Goal: Task Accomplishment & Management: Manage account settings

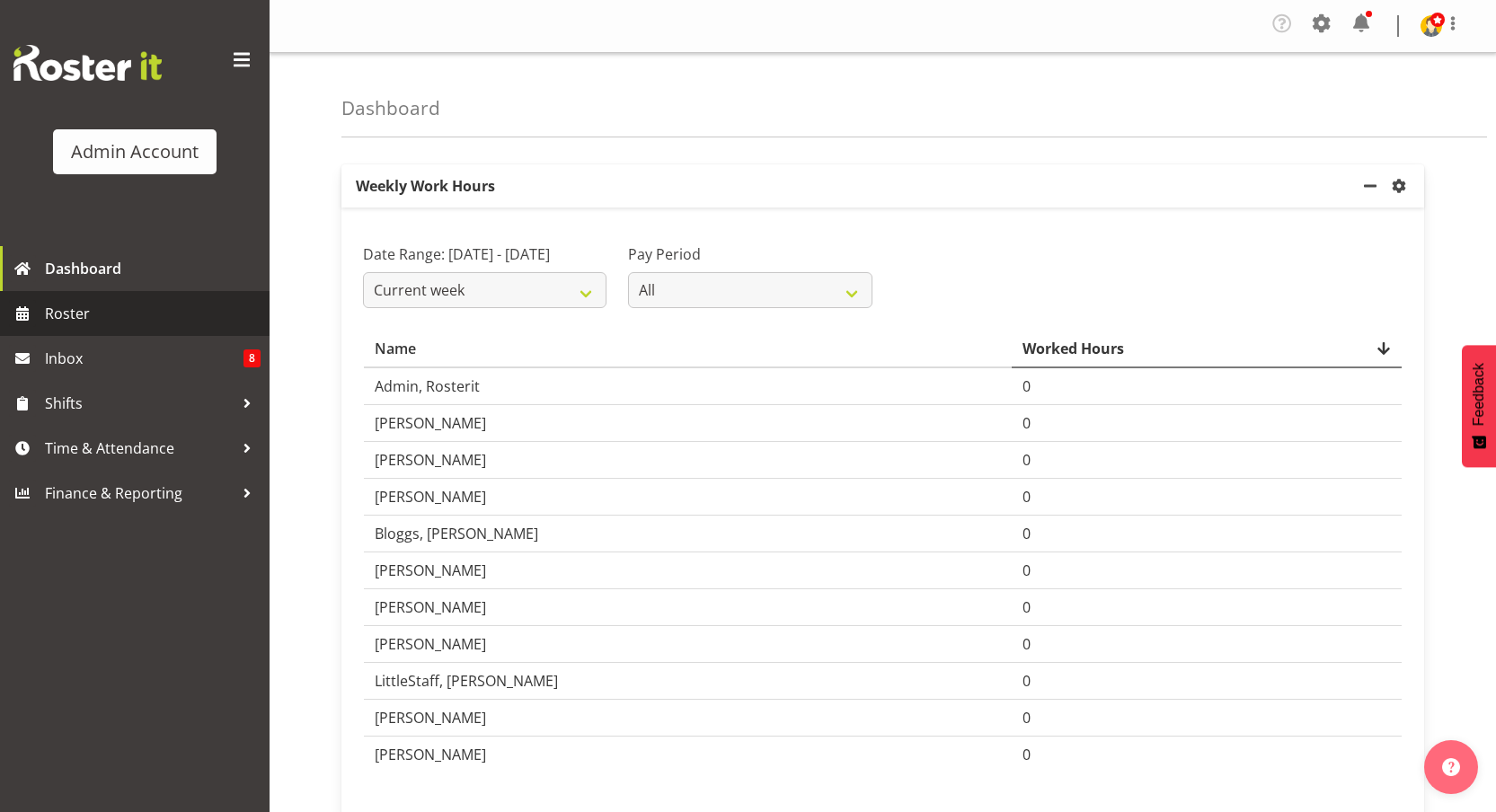
click at [83, 310] on span "Roster" at bounding box center [153, 313] width 216 height 27
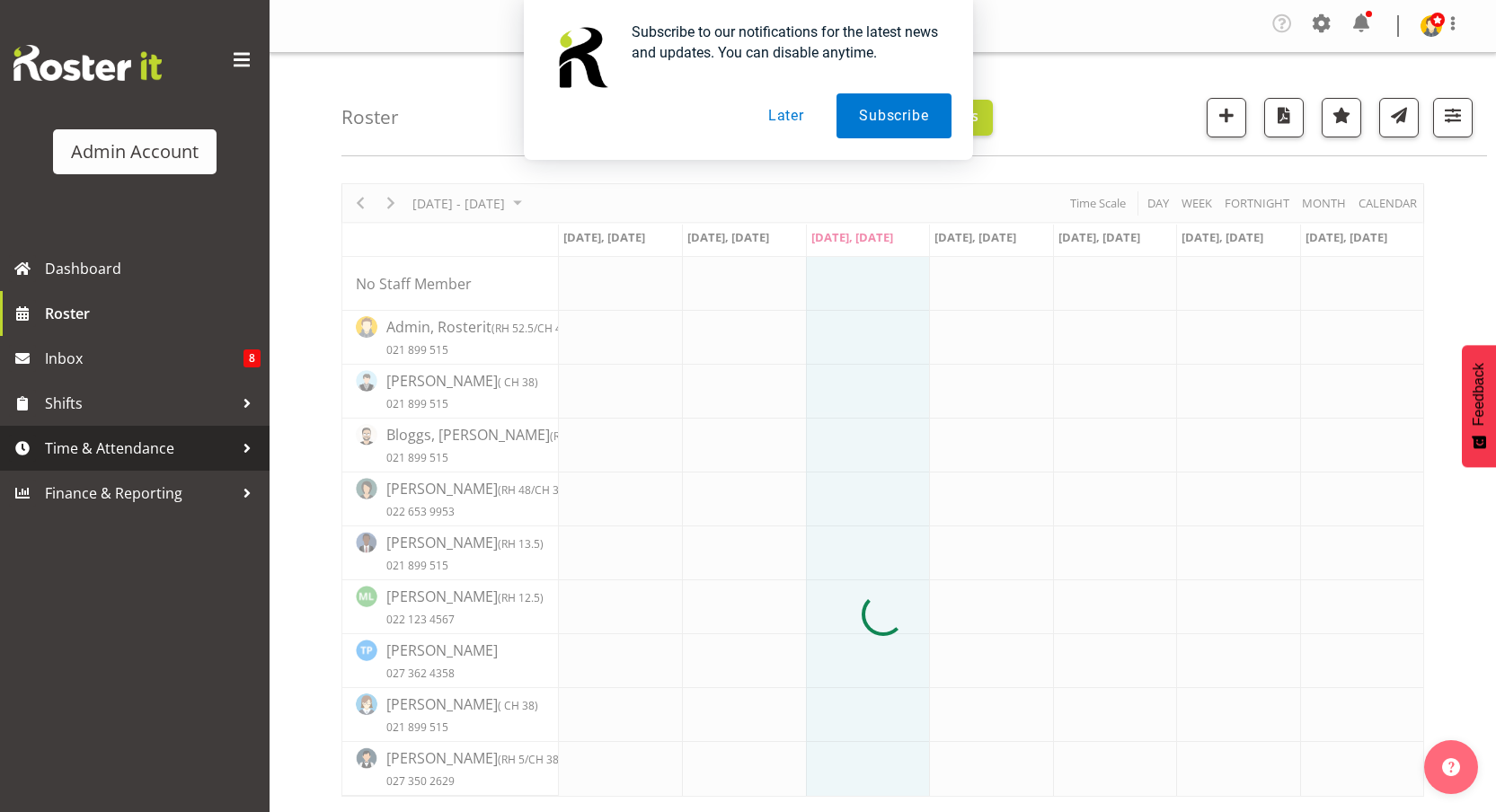
click at [99, 437] on span "Time & Attendance" at bounding box center [139, 448] width 188 height 27
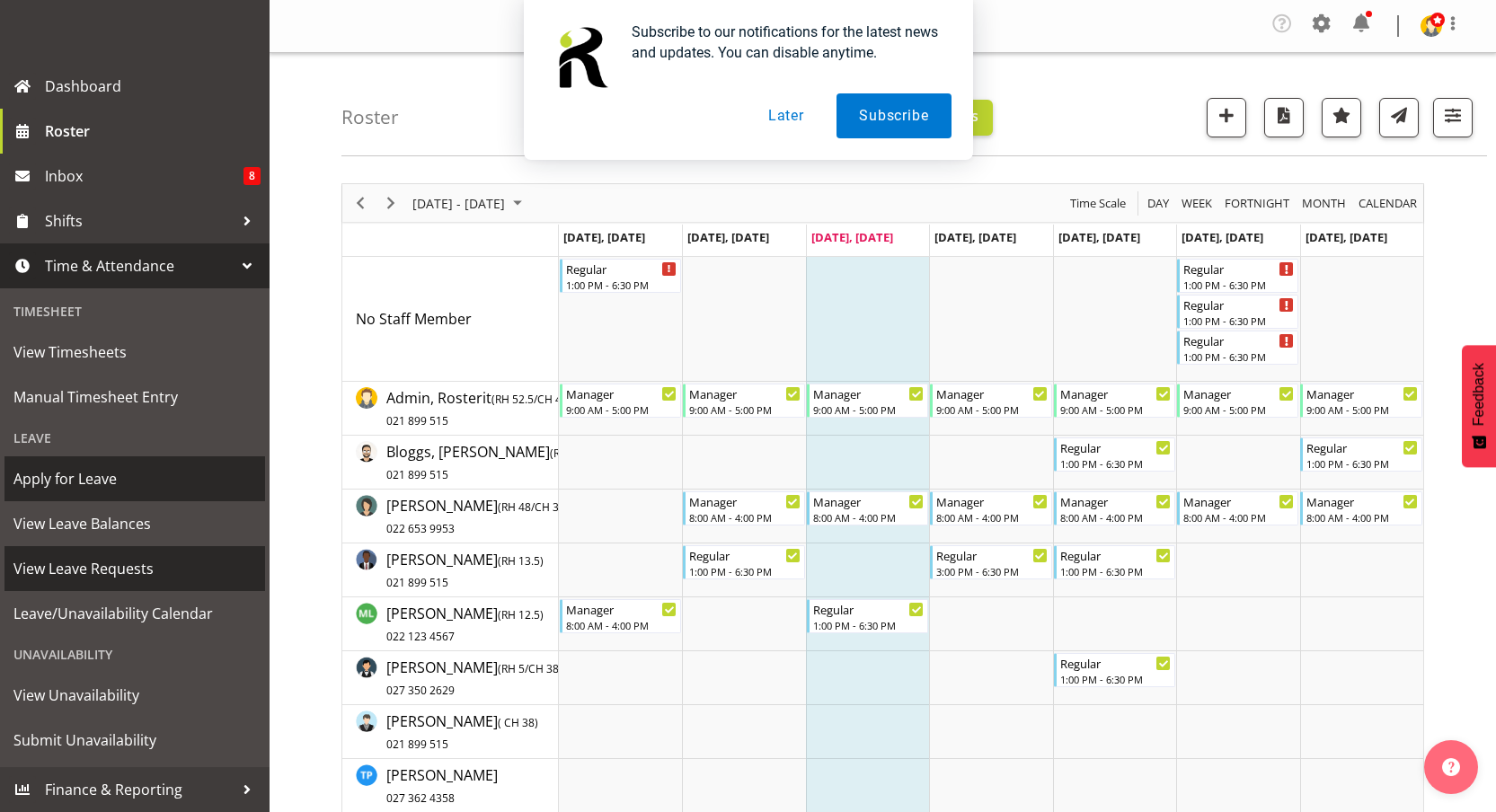
scroll to position [41, 0]
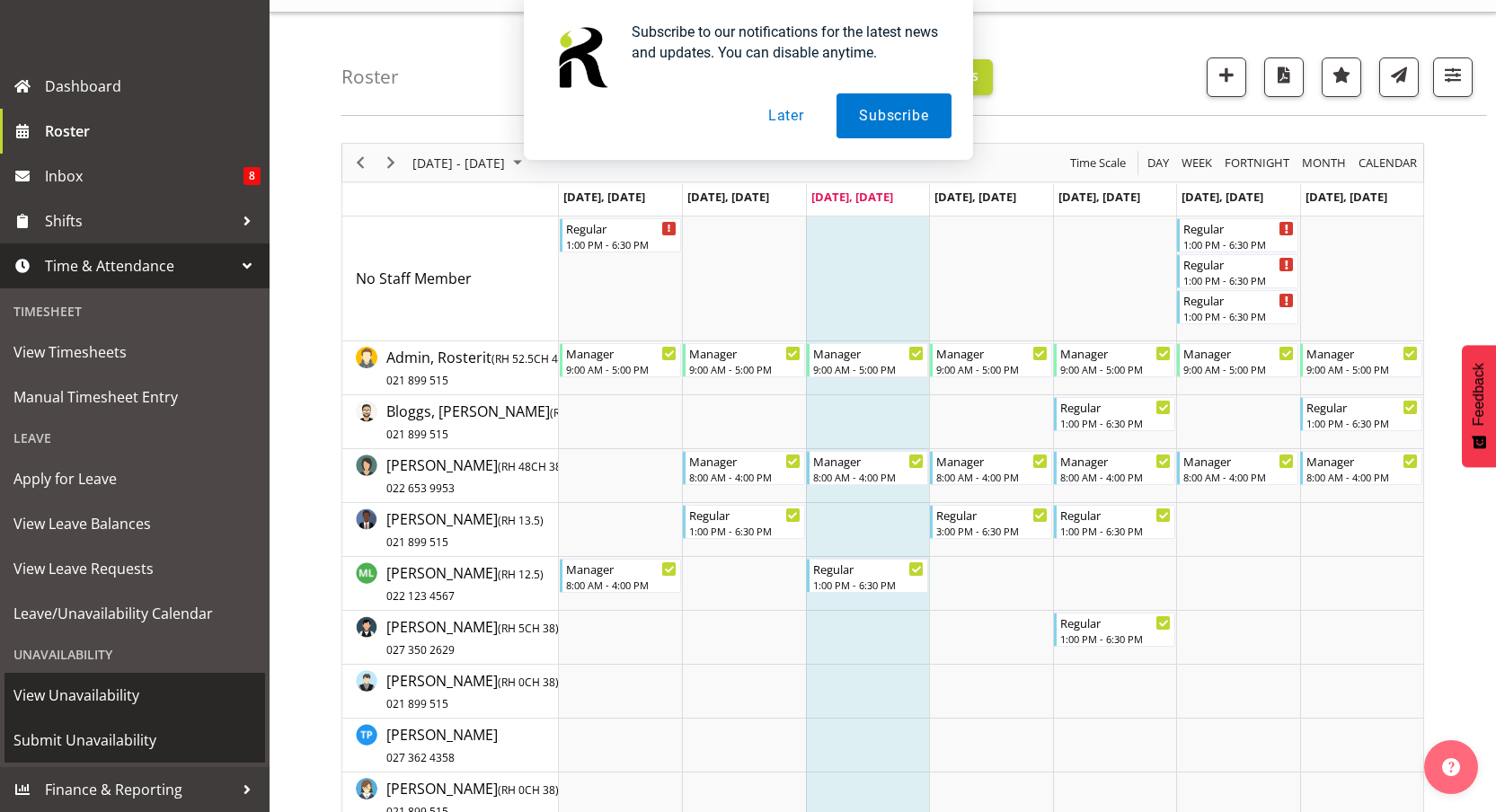
click at [103, 732] on span "Submit Unavailability" at bounding box center [135, 740] width 243 height 27
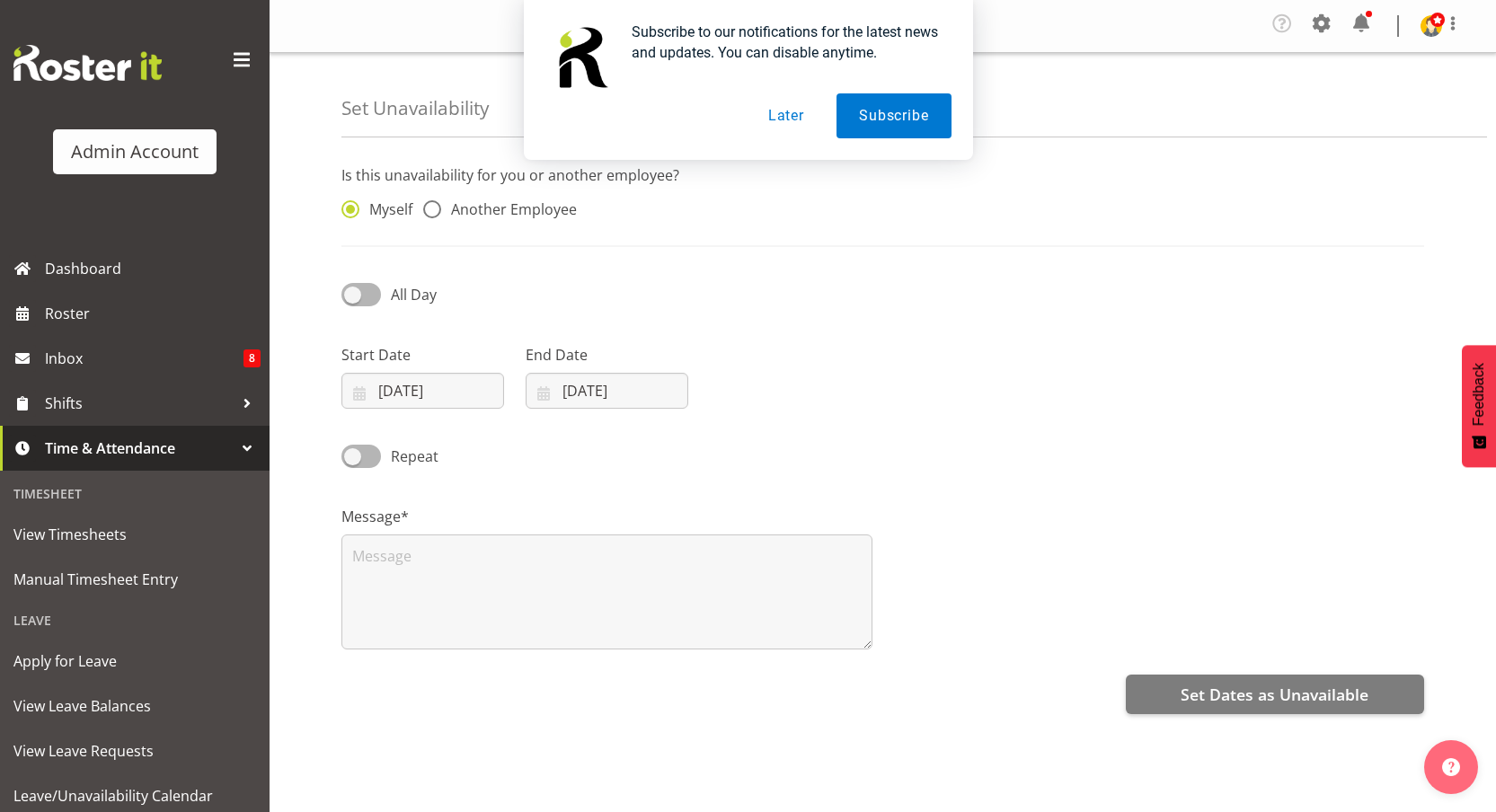
drag, startPoint x: 764, startPoint y: 119, endPoint x: 724, endPoint y: 137, distance: 43.9
click at [764, 119] on button "Later" at bounding box center [786, 115] width 81 height 45
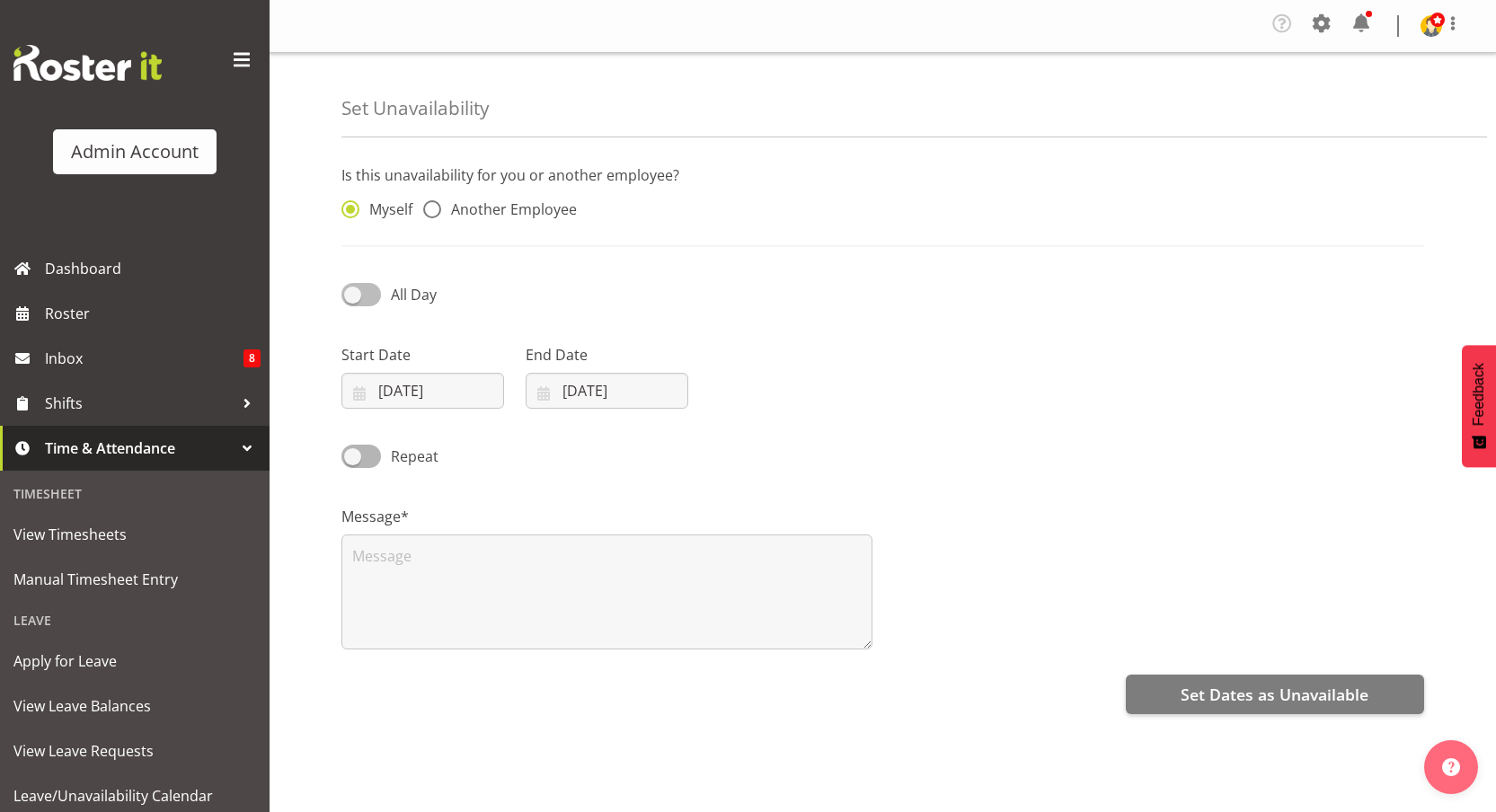
click at [368, 293] on span at bounding box center [361, 294] width 40 height 22
click at [353, 293] on input "All Day" at bounding box center [347, 294] width 12 height 12
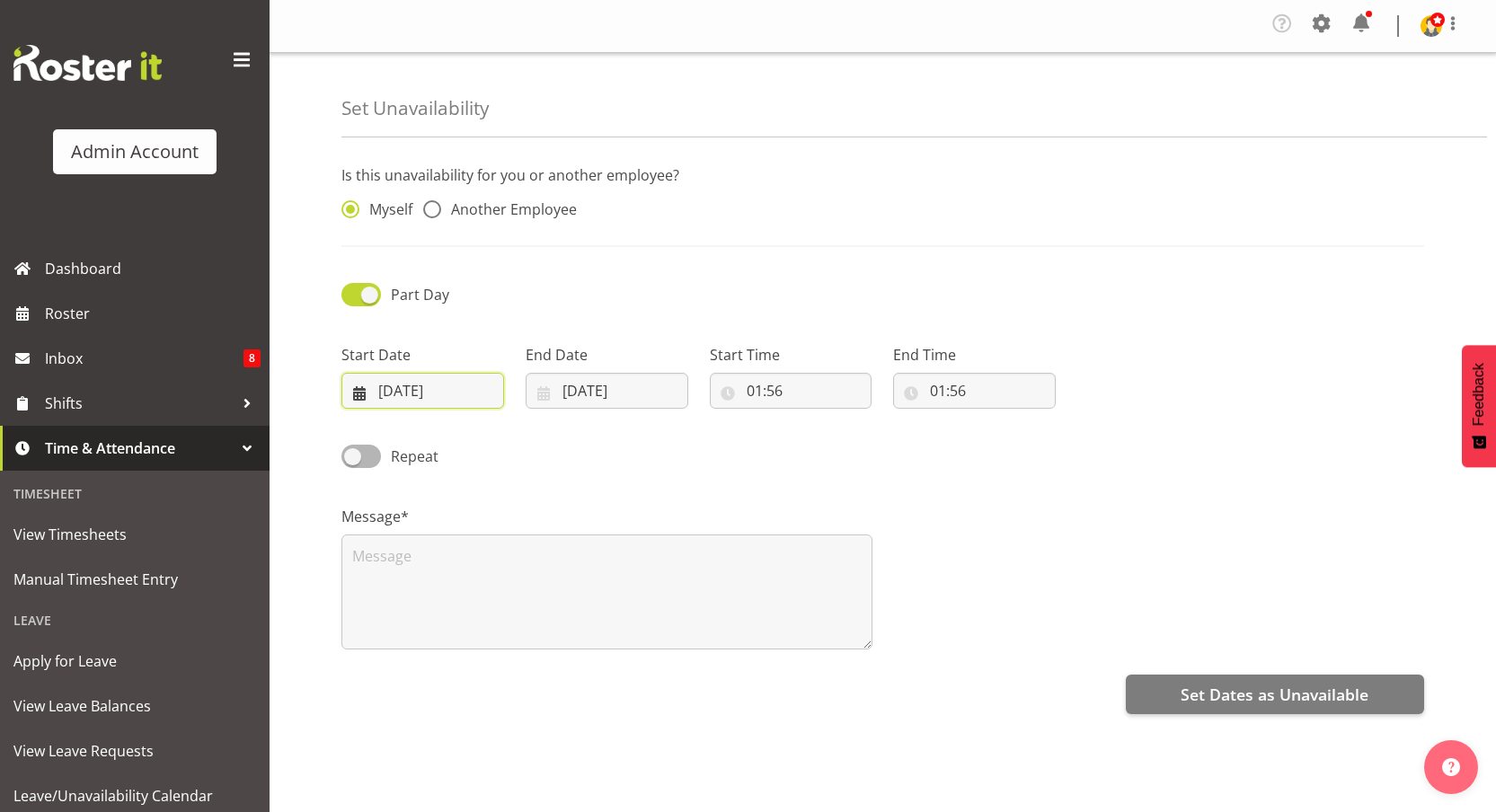
click at [440, 392] on input "27/08/2025" at bounding box center [423, 390] width 162 height 36
click at [360, 306] on div "Part Day" at bounding box center [469, 295] width 255 height 25
click at [366, 299] on span at bounding box center [361, 294] width 40 height 22
click at [353, 299] on input "Part Day" at bounding box center [347, 294] width 12 height 12
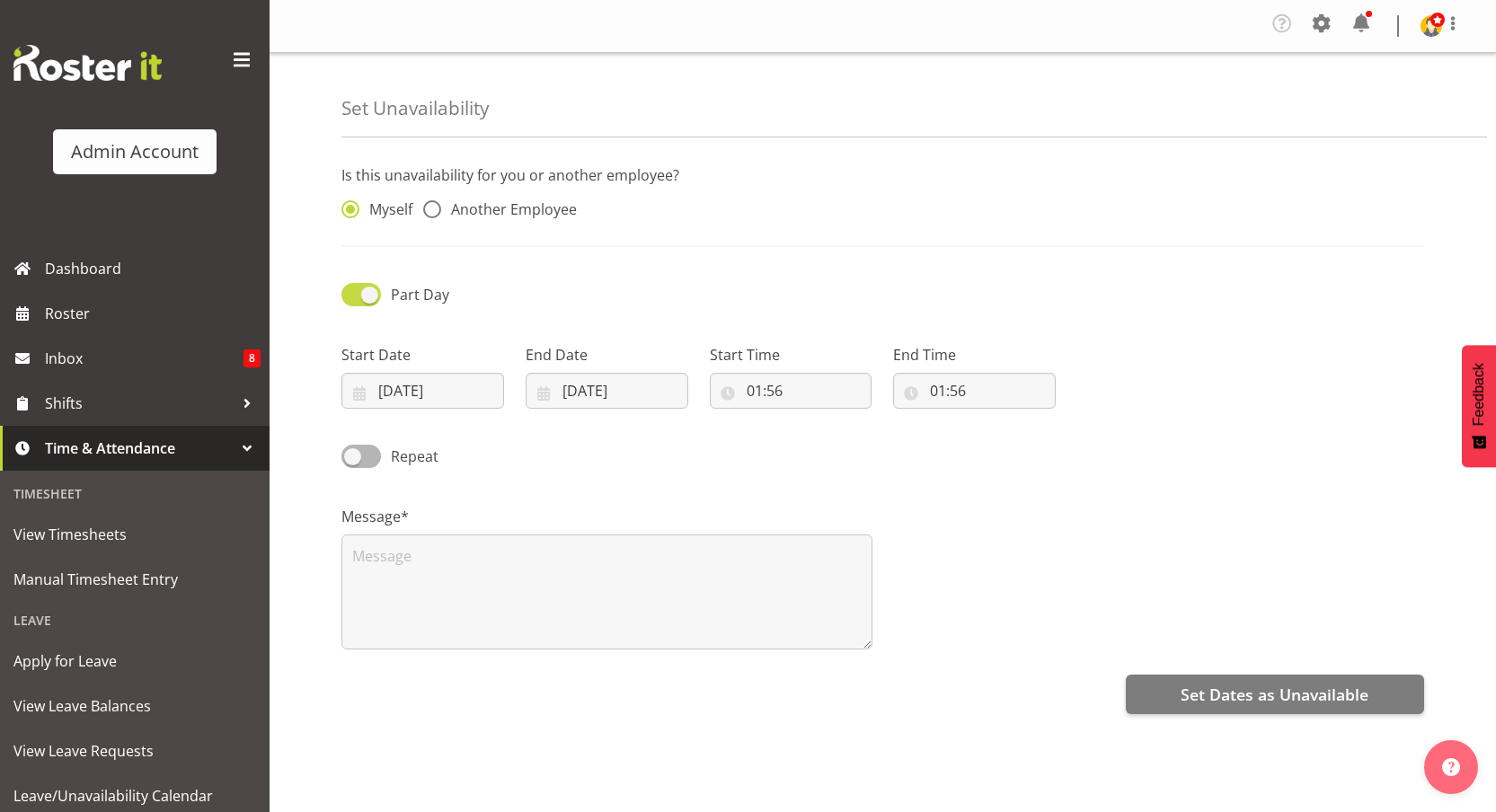
checkbox input "false"
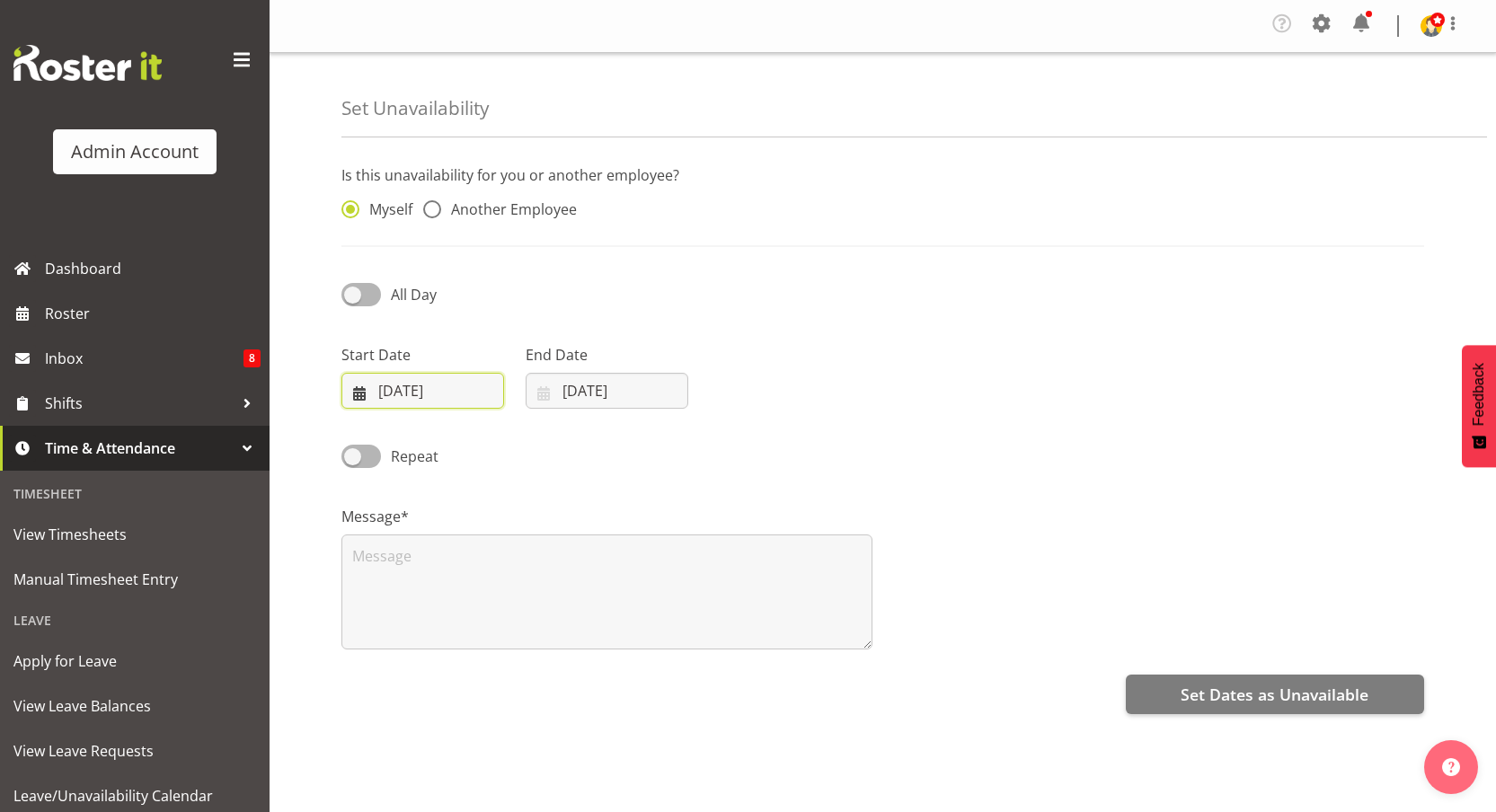
click at [436, 398] on input "27/08/2025" at bounding box center [423, 390] width 162 height 36
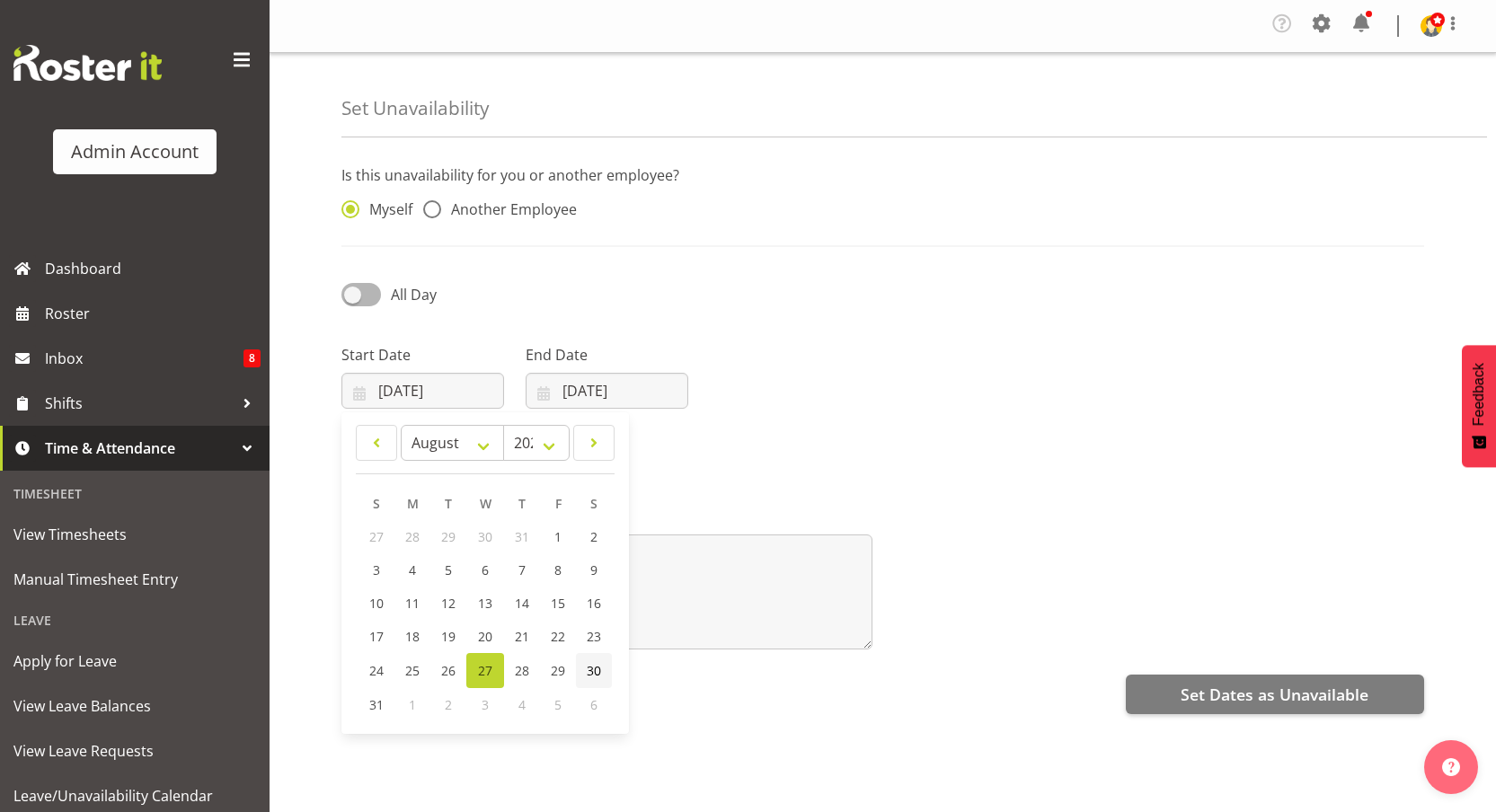
click at [582, 680] on link "30" at bounding box center [593, 671] width 36 height 35
type input "30/08/2025"
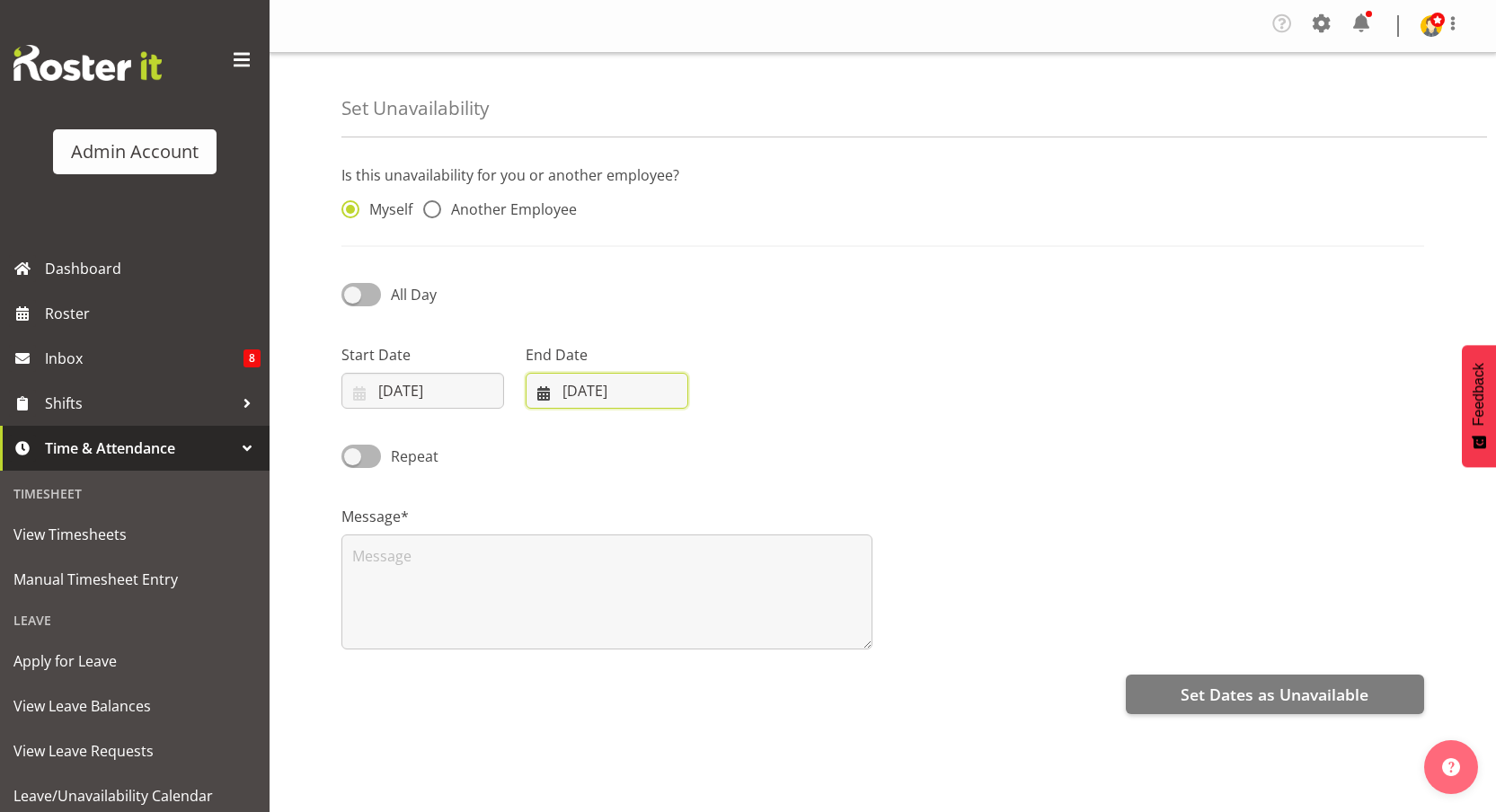
click at [591, 391] on input "27/08/2025" at bounding box center [607, 390] width 162 height 36
click at [773, 675] on span "30" at bounding box center [778, 671] width 15 height 17
type input "30/08/2025"
click at [956, 304] on div "All Day" at bounding box center [882, 288] width 1105 height 61
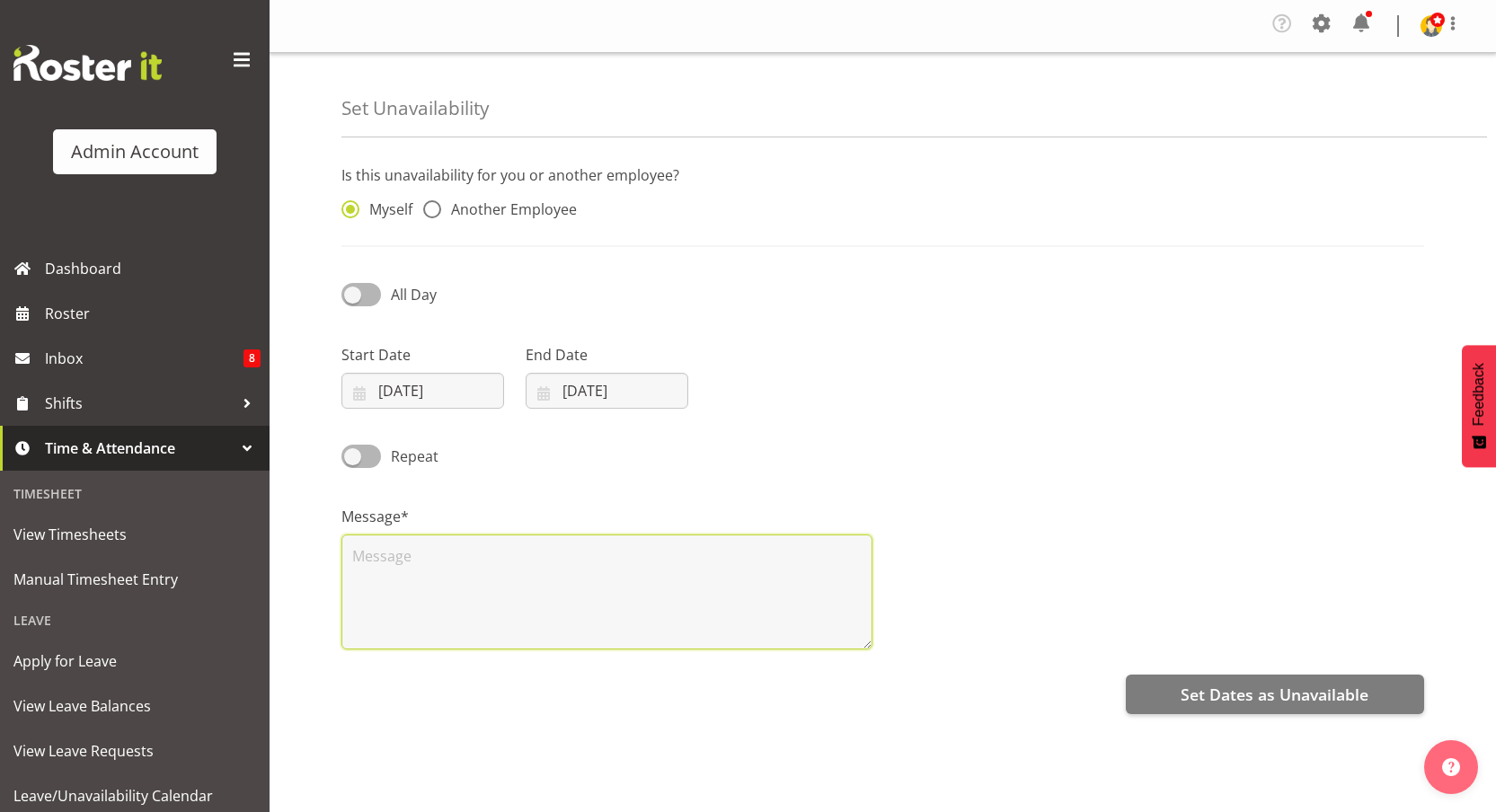
click at [421, 562] on textarea at bounding box center [606, 591] width 531 height 115
type textarea "Test"
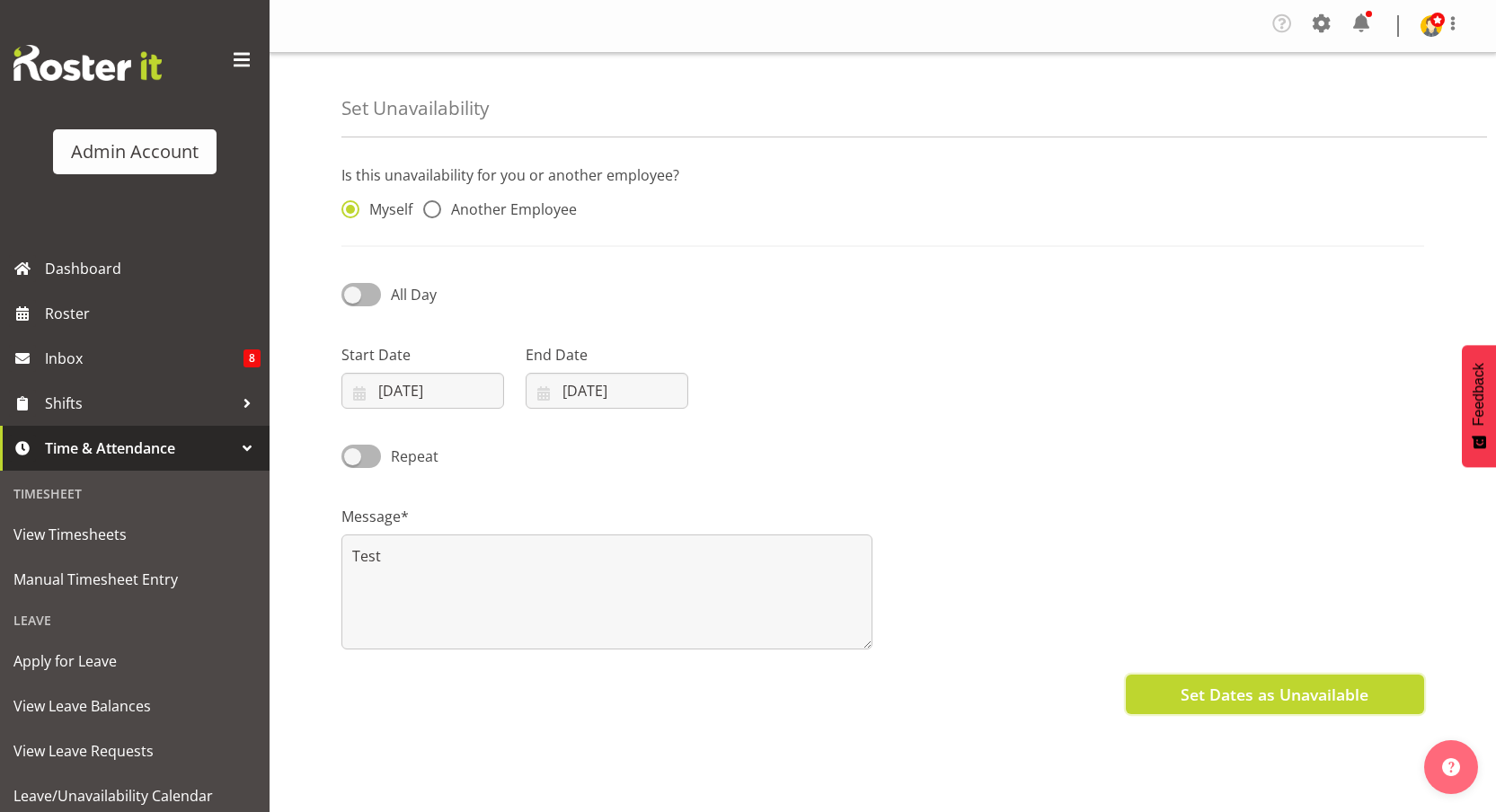
click at [1319, 696] on span "Set Dates as Unavailable" at bounding box center [1274, 694] width 187 height 23
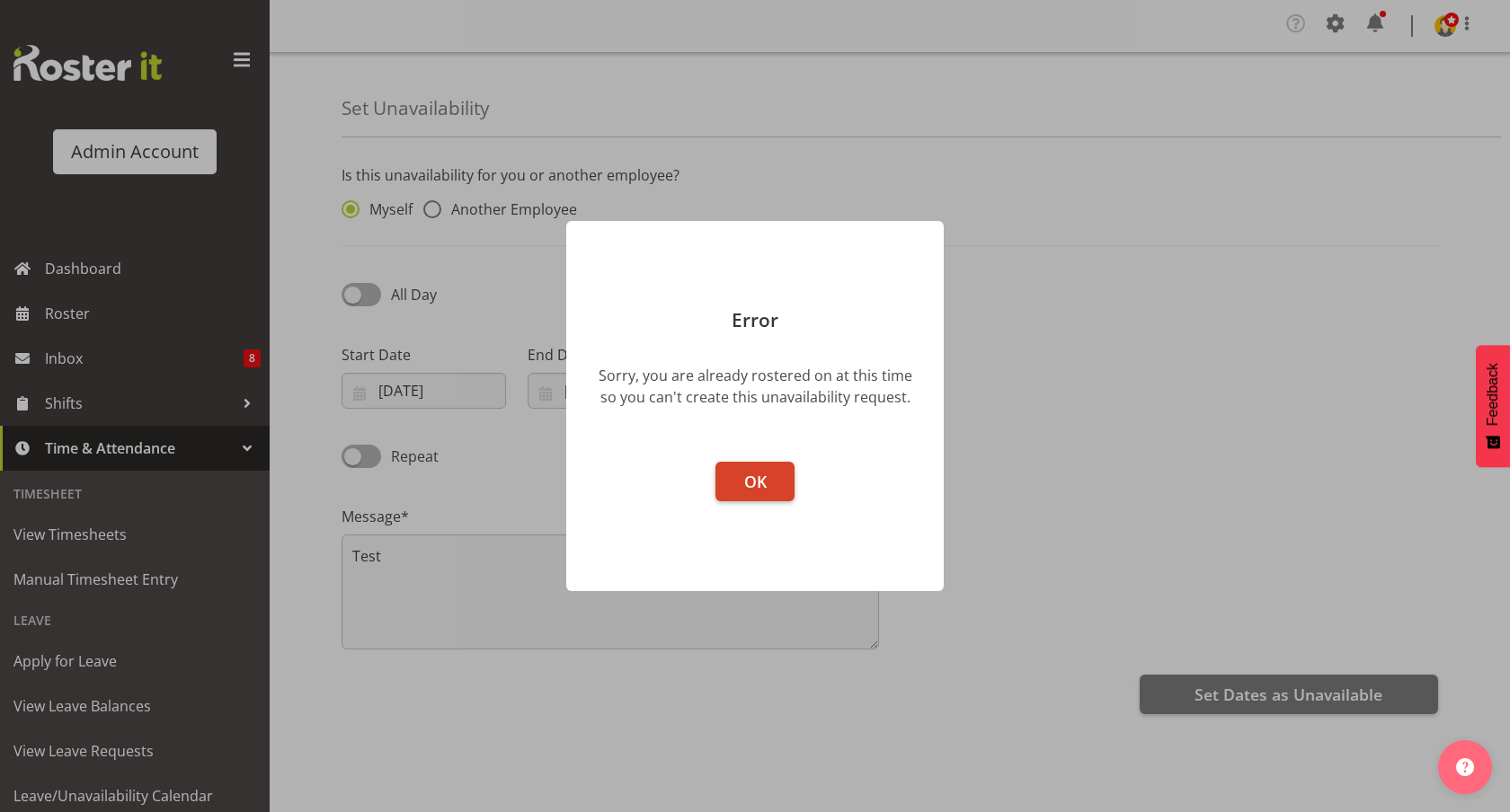
click at [766, 483] on button "OK" at bounding box center [755, 481] width 79 height 40
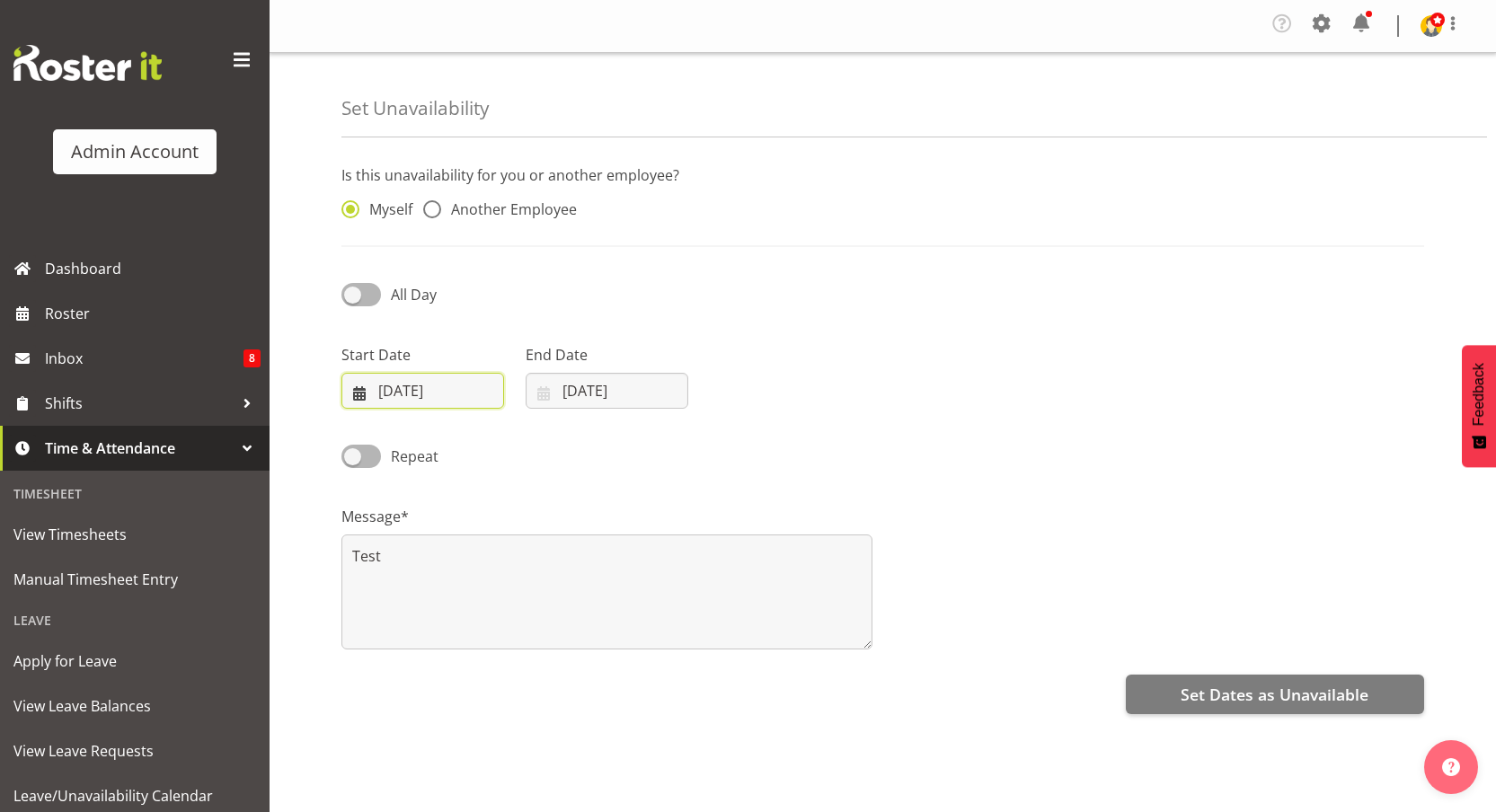
click at [389, 395] on input "30/08/2025" at bounding box center [423, 390] width 162 height 36
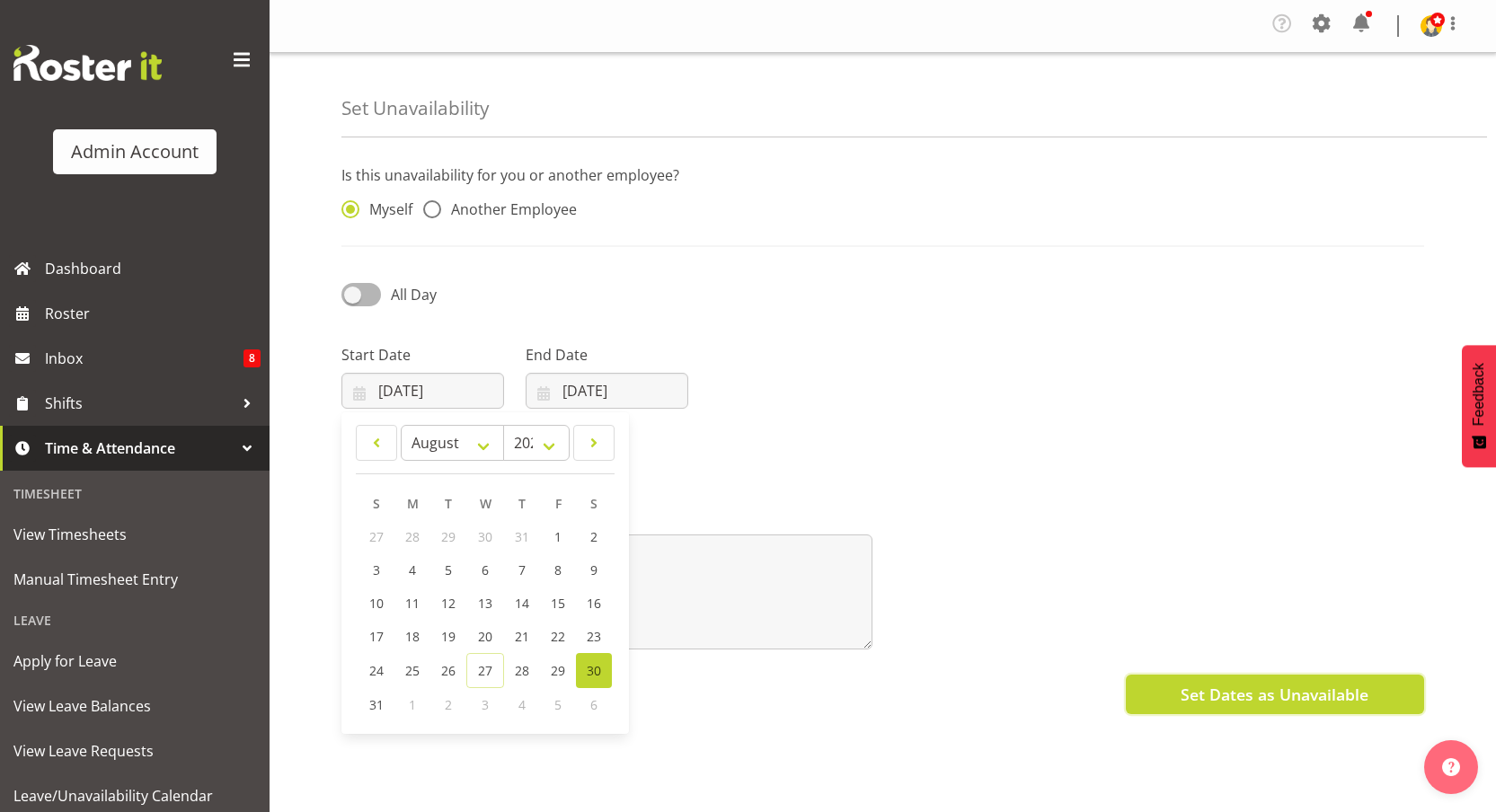
click at [1266, 700] on span "Set Dates as Unavailable" at bounding box center [1274, 694] width 187 height 23
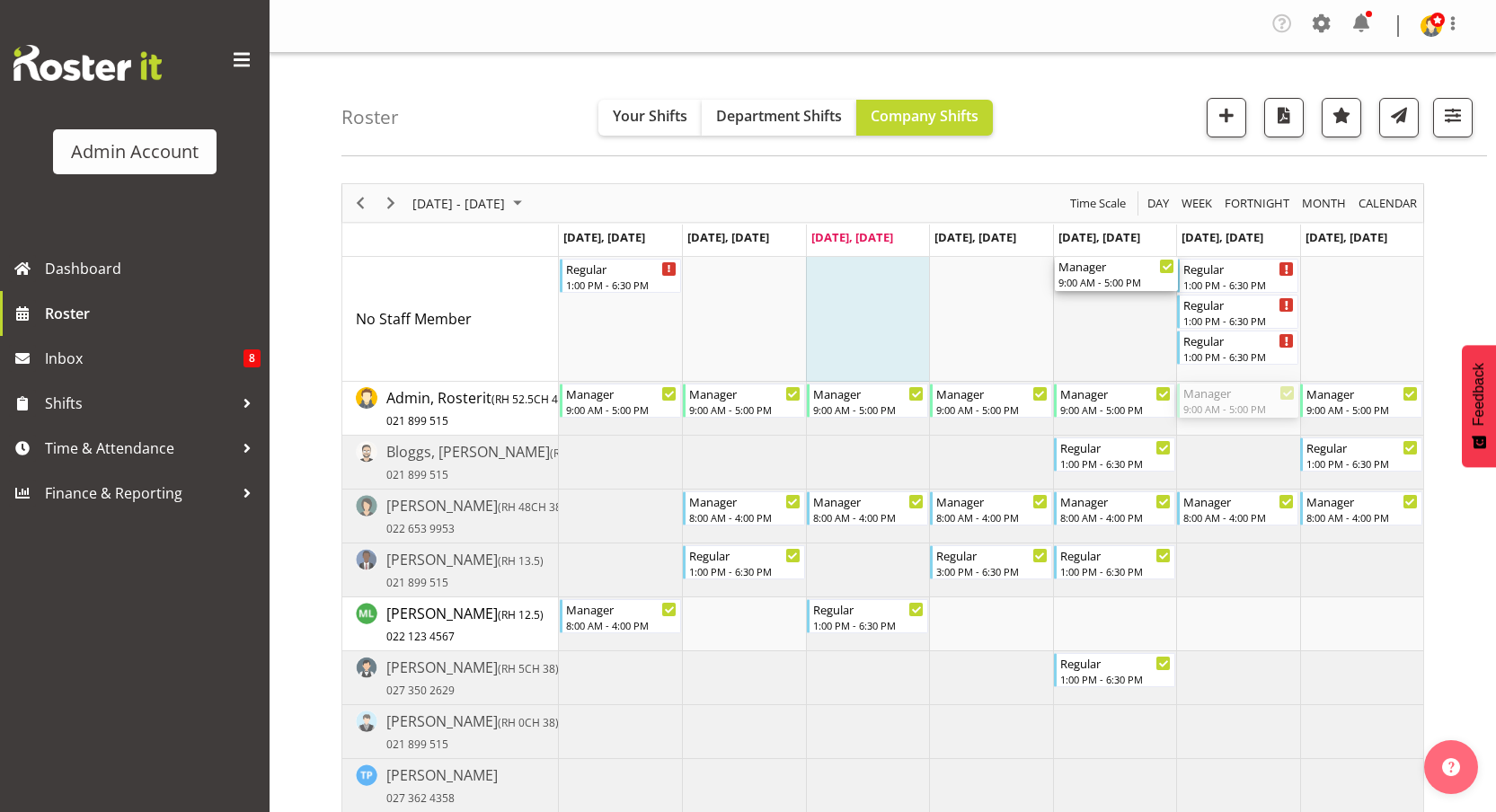
drag, startPoint x: 1223, startPoint y: 398, endPoint x: 1112, endPoint y: 328, distance: 131.2
click at [1112, 328] on div "Regular 1:00 PM - 6:30 PM Regular 1:00 PM - 6:30 PM Regular 1:00 PM - 6:30 PM R…" at bounding box center [991, 561] width 865 height 610
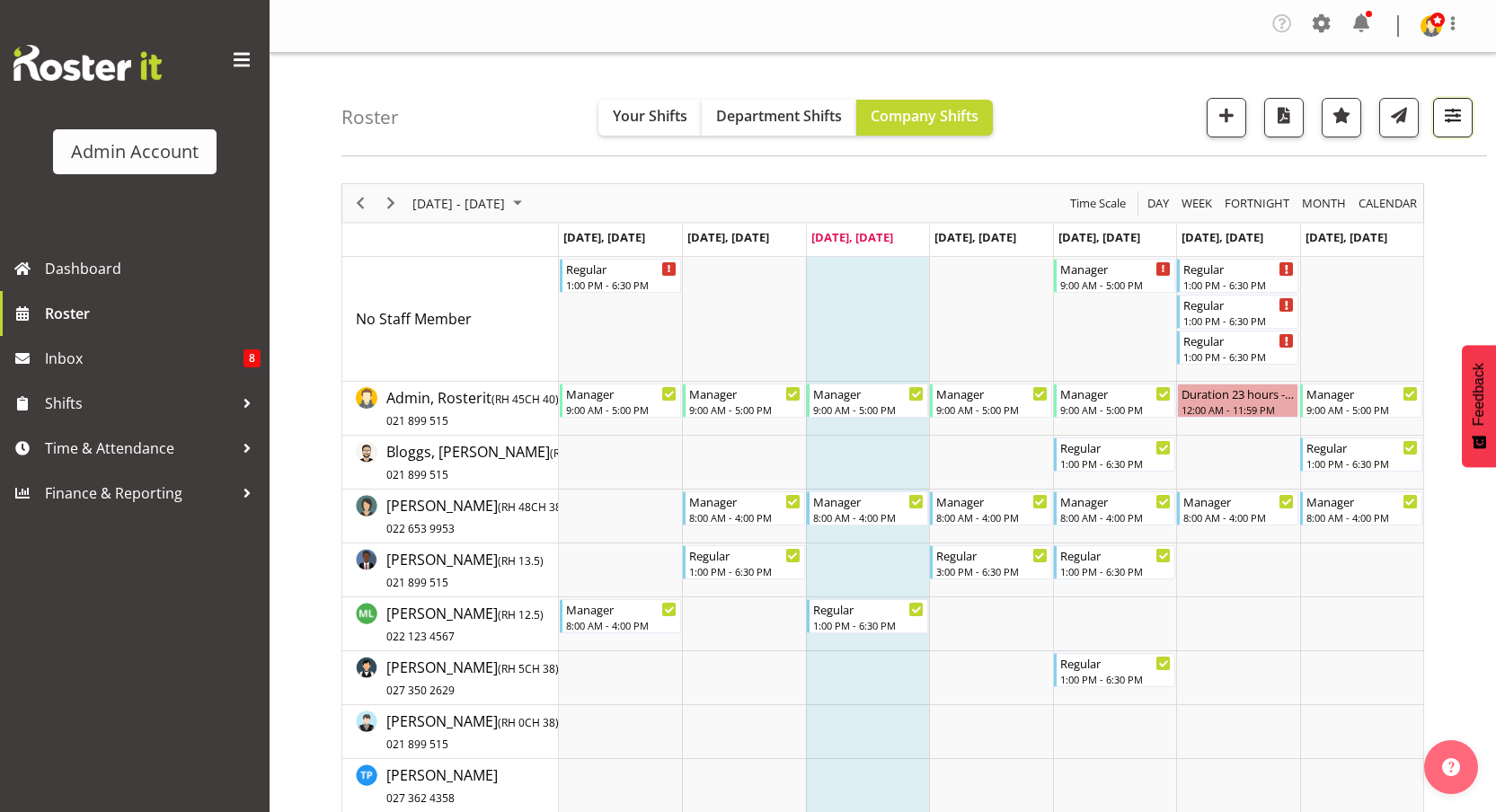
click at [1451, 115] on span "button" at bounding box center [1453, 114] width 23 height 23
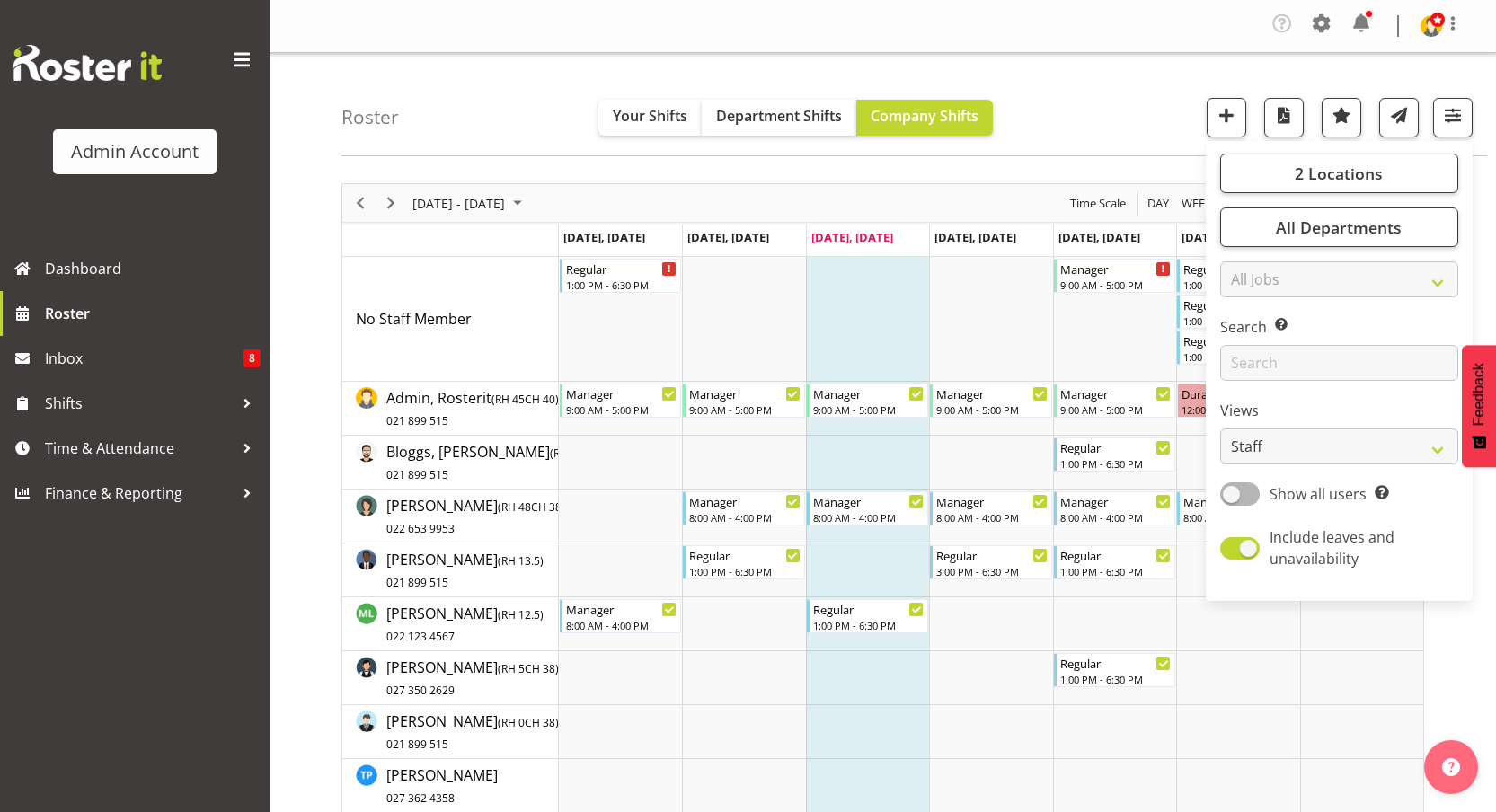
click at [1064, 56] on div "Roster Your Shifts Department Shifts Company Shifts 2 Locations Clear [GEOGRAPH…" at bounding box center [914, 104] width 1145 height 103
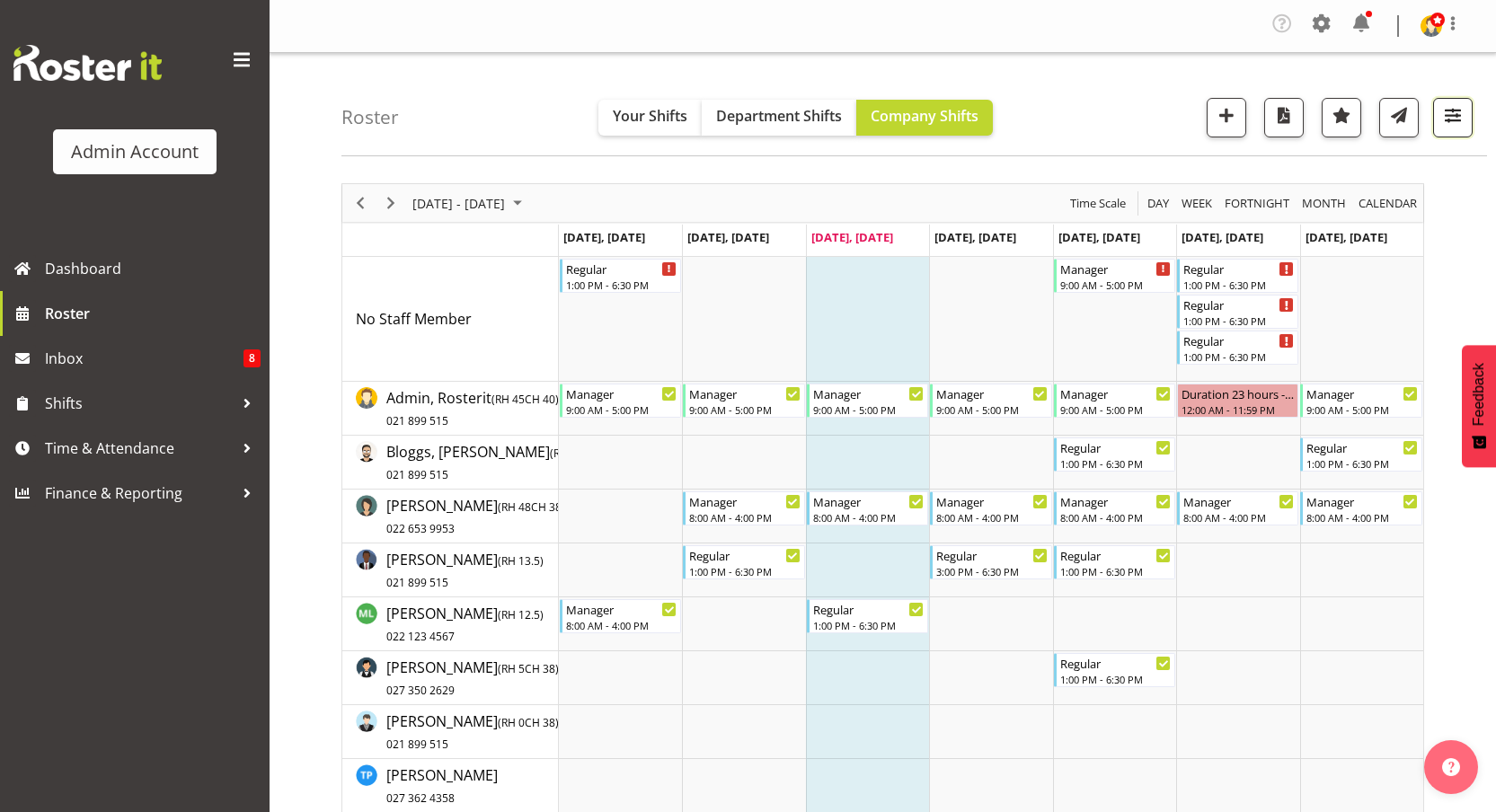
click at [1462, 124] on span "button" at bounding box center [1453, 114] width 23 height 23
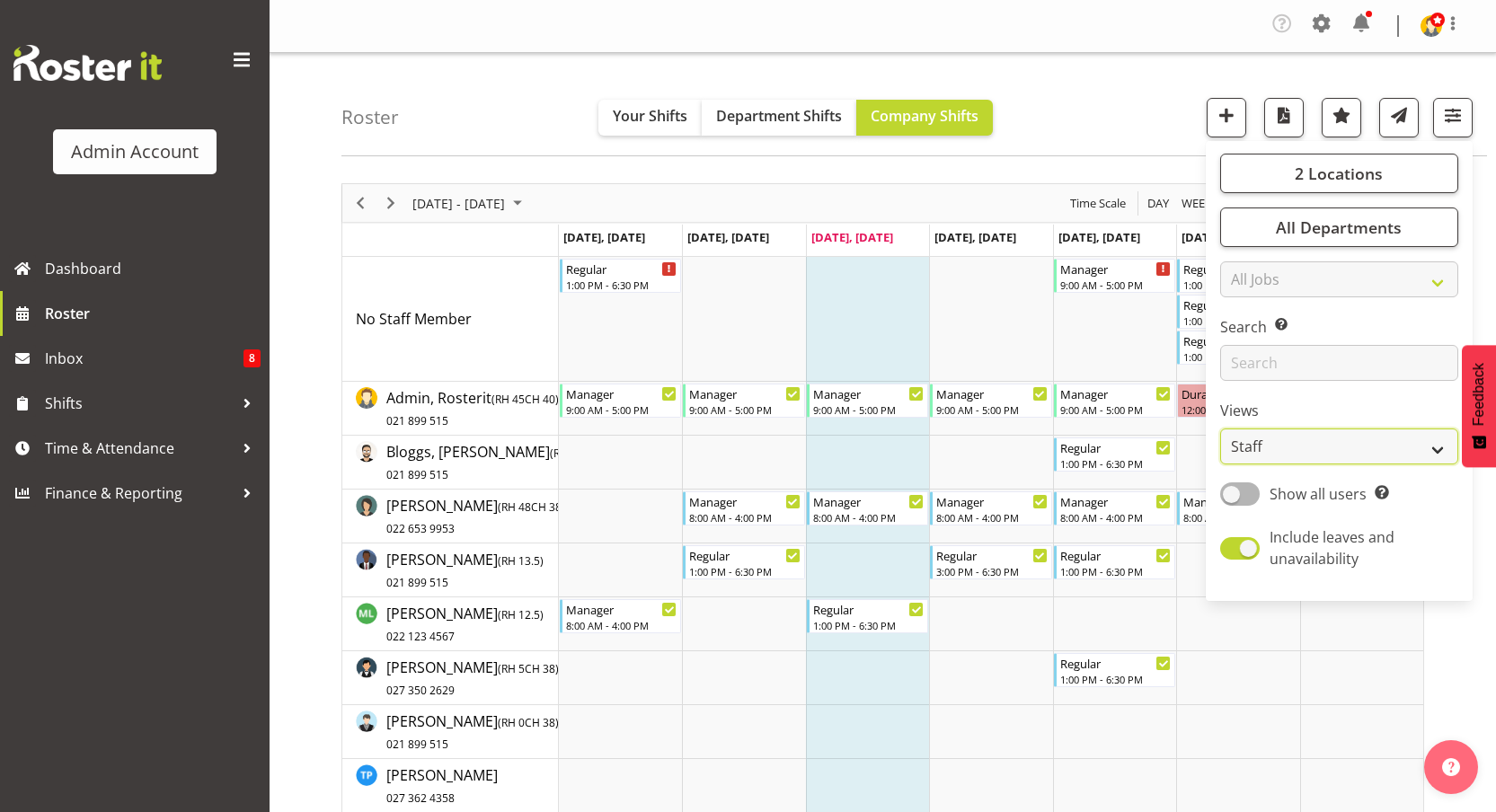
click at [1290, 442] on select "Staff Role Shift - Horizontal Shift - Vertical Staff - Location" at bounding box center [1339, 446] width 238 height 36
click at [1221, 428] on select "Staff Role Shift - Horizontal Shift - Vertical Staff - Location" at bounding box center [1339, 446] width 238 height 36
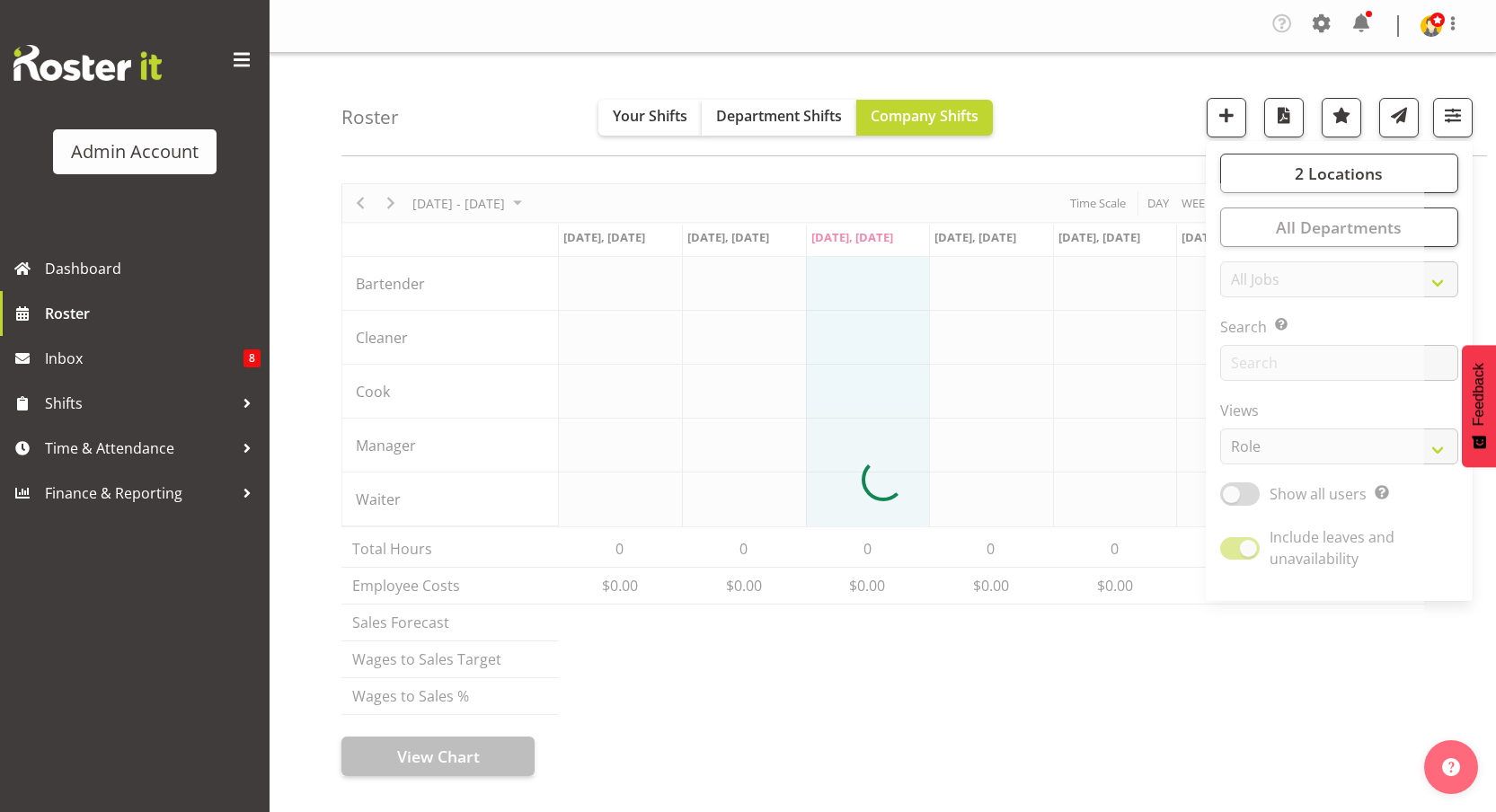
click at [1317, 445] on div at bounding box center [882, 480] width 1083 height 593
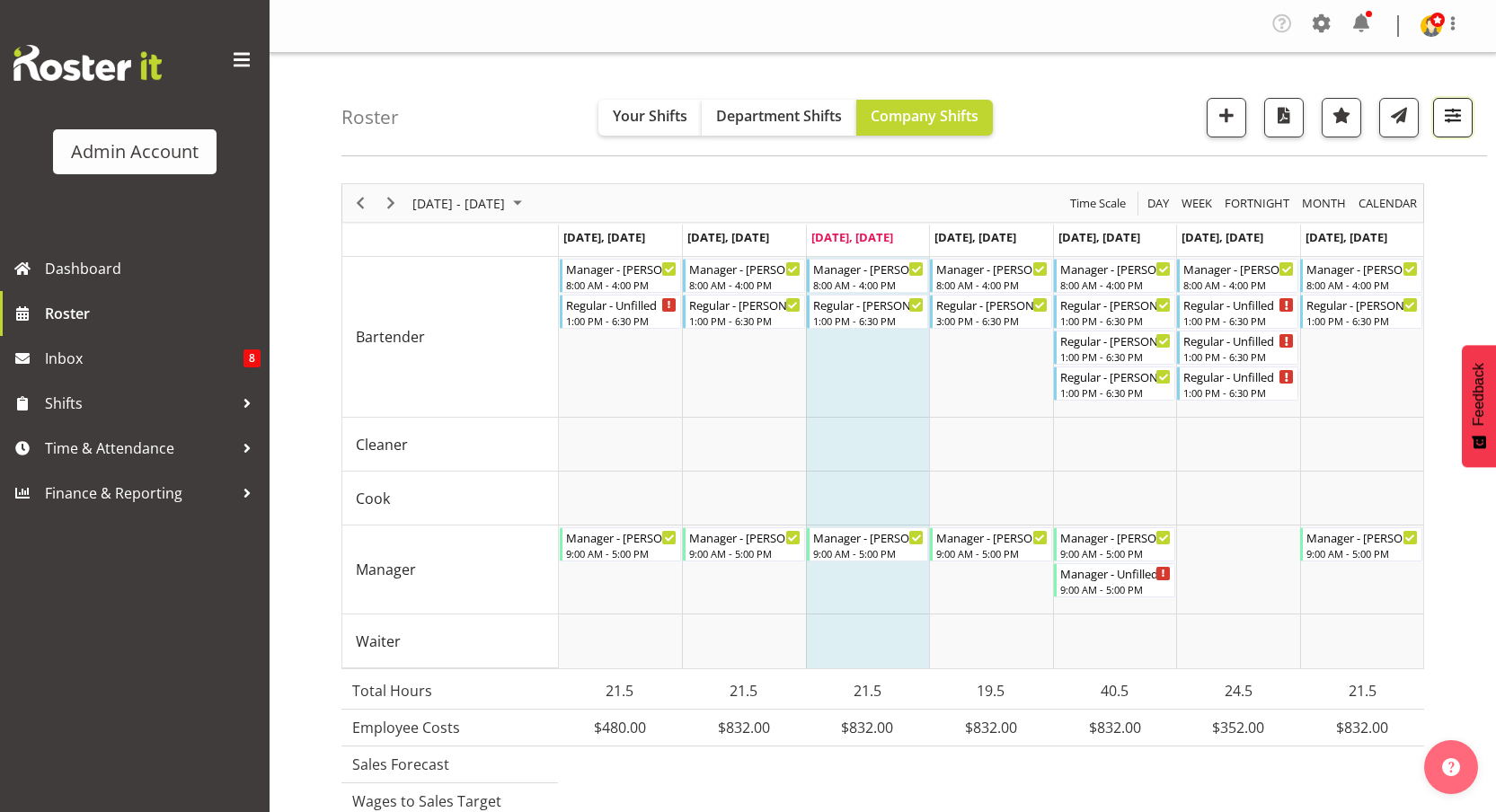
click at [1445, 118] on span "button" at bounding box center [1453, 114] width 23 height 23
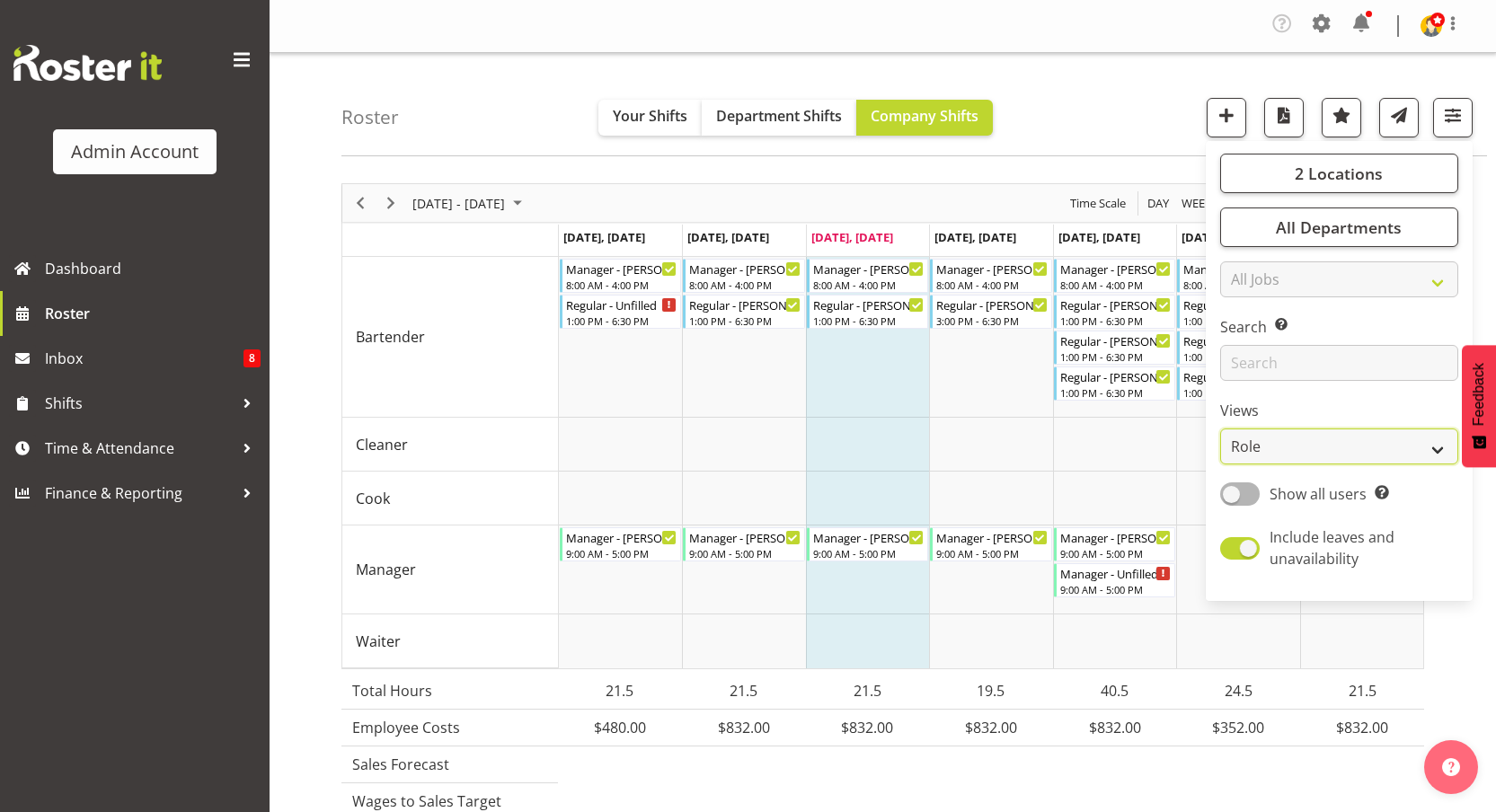
click at [1310, 457] on select "Staff Role Shift - Horizontal Shift - Vertical Staff - Location" at bounding box center [1339, 446] width 238 height 36
click at [1221, 428] on select "Staff Role Shift - Horizontal Shift - Vertical Staff - Location" at bounding box center [1339, 446] width 238 height 36
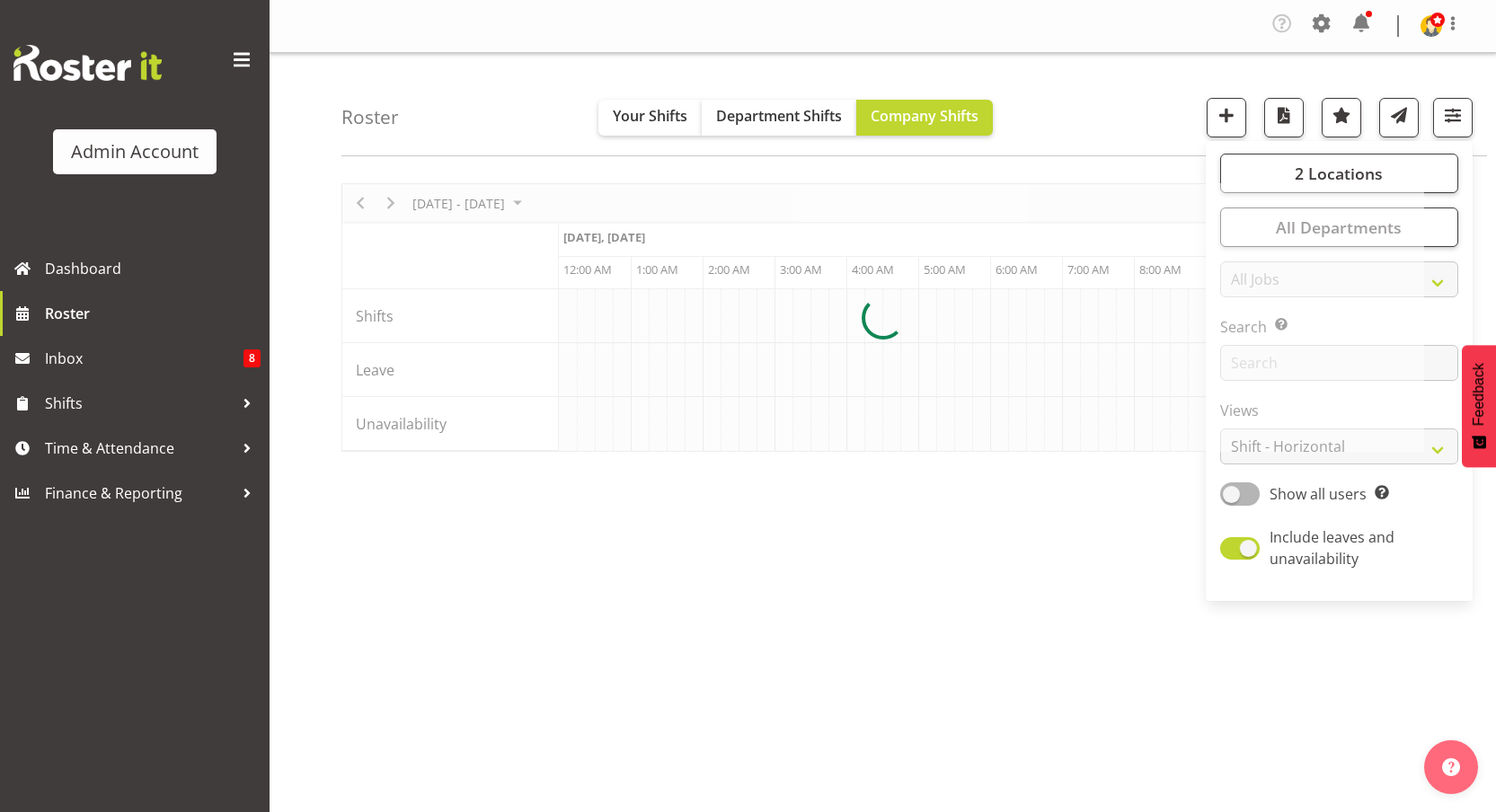
click at [1086, 98] on div "Roster Your Shifts Department Shifts Company Shifts 2 Locations Clear [GEOGRAPH…" at bounding box center [914, 104] width 1145 height 103
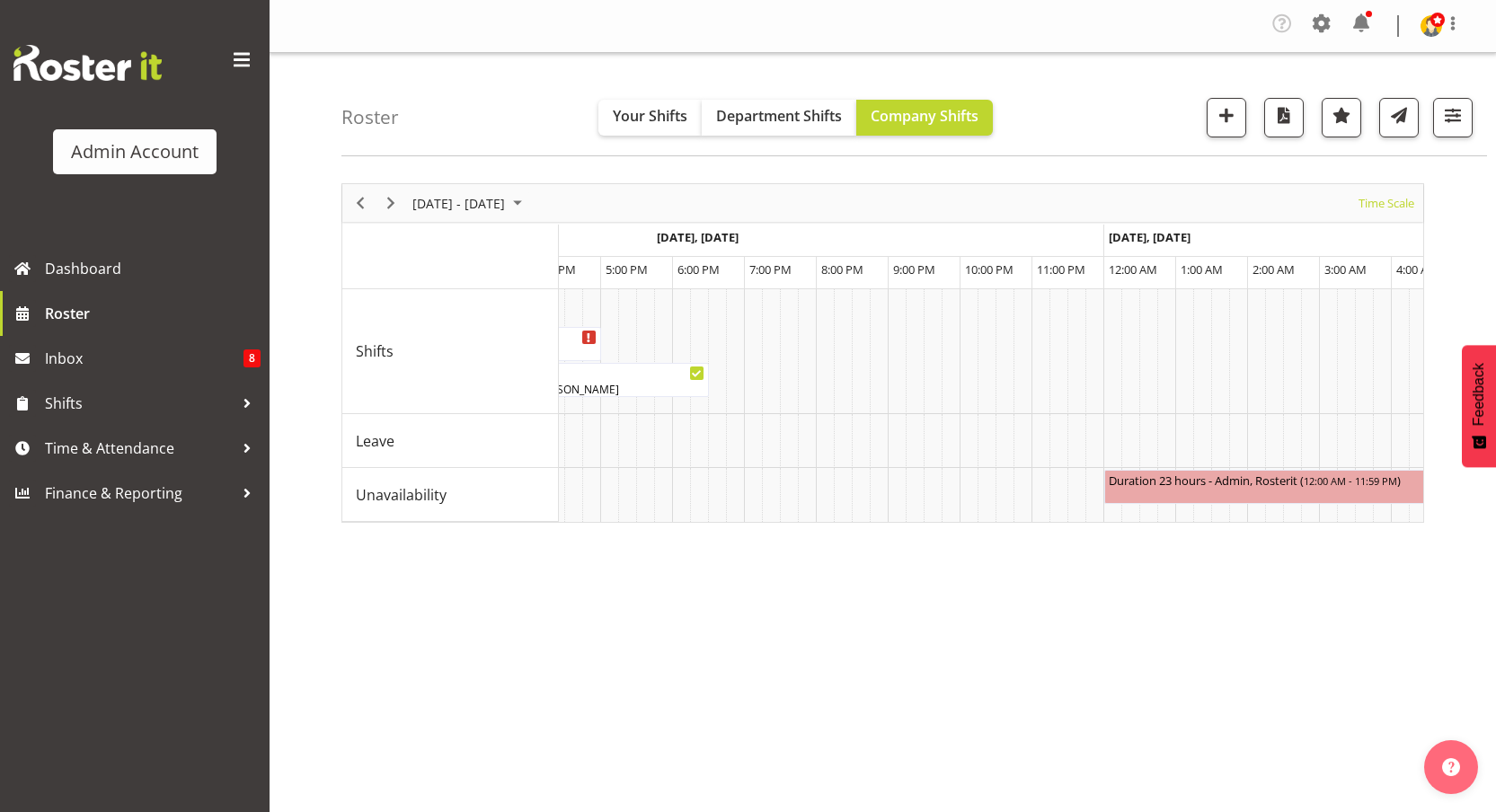
scroll to position [0, 8360]
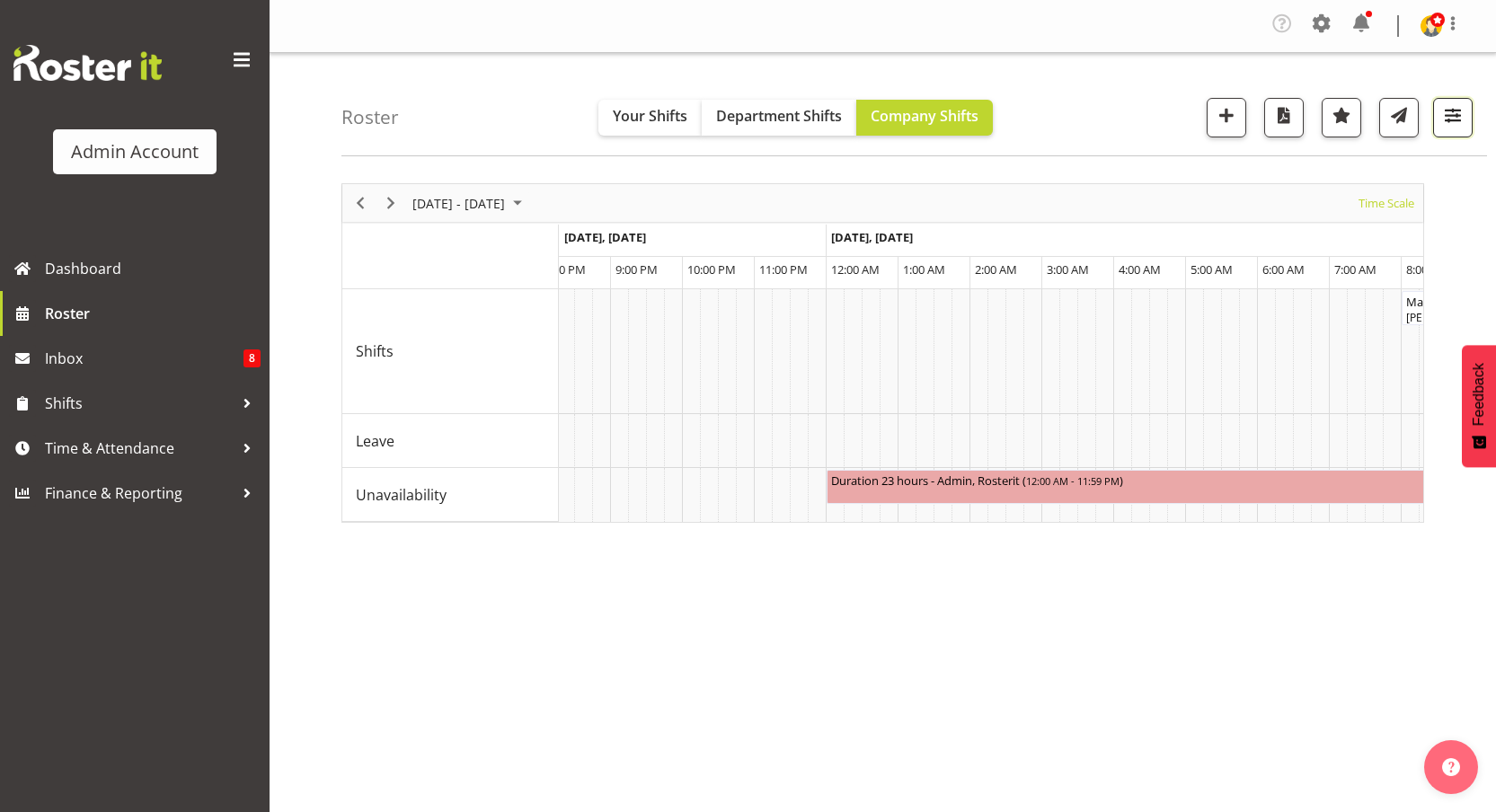
click at [1445, 119] on span "button" at bounding box center [1453, 114] width 23 height 23
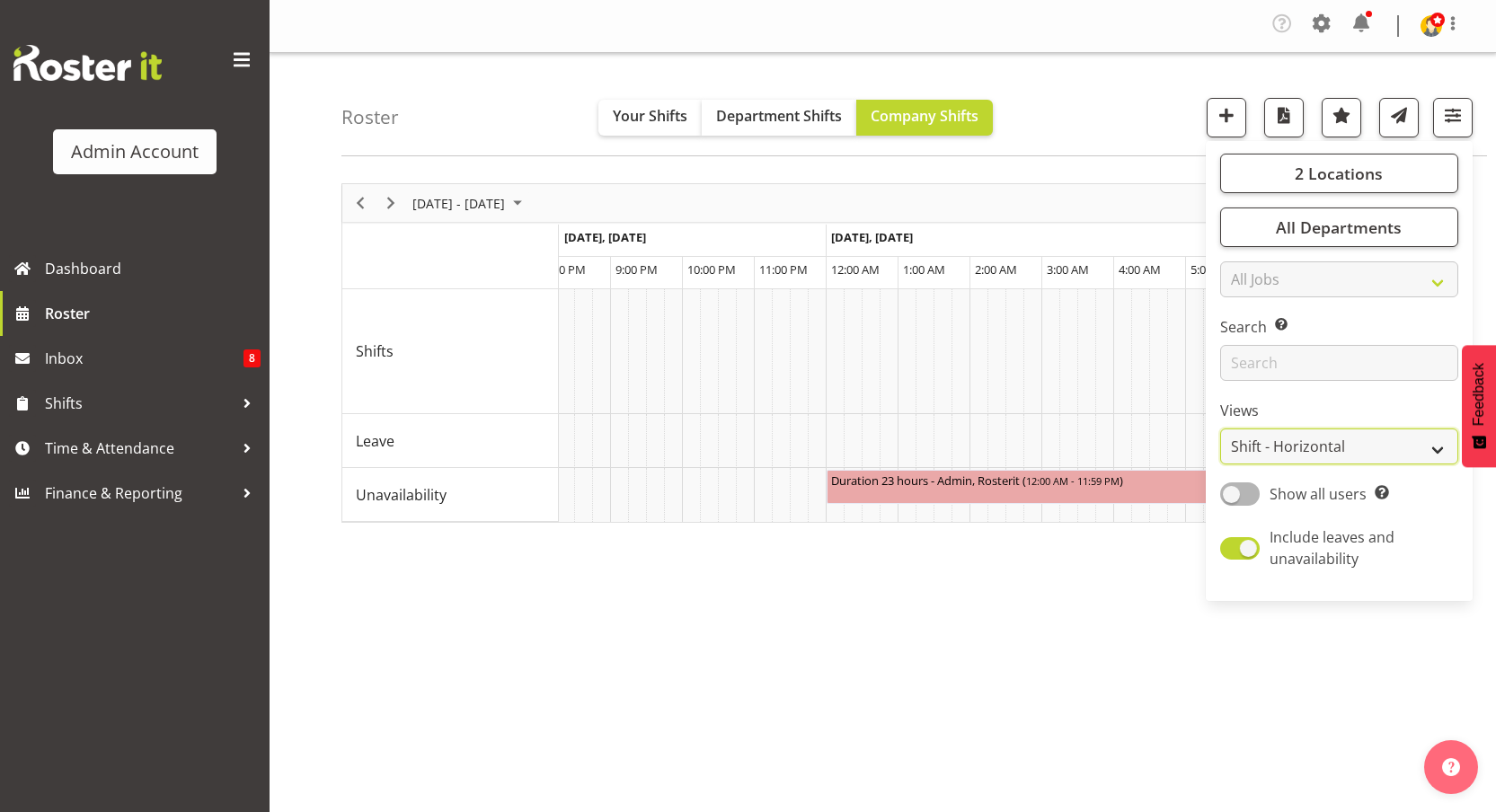
click at [1334, 448] on select "Staff Role Shift - Horizontal Shift - Vertical Staff - Location" at bounding box center [1339, 446] width 238 height 36
click at [1221, 428] on select "Staff Role Shift - Horizontal Shift - Vertical Staff - Location" at bounding box center [1339, 446] width 238 height 36
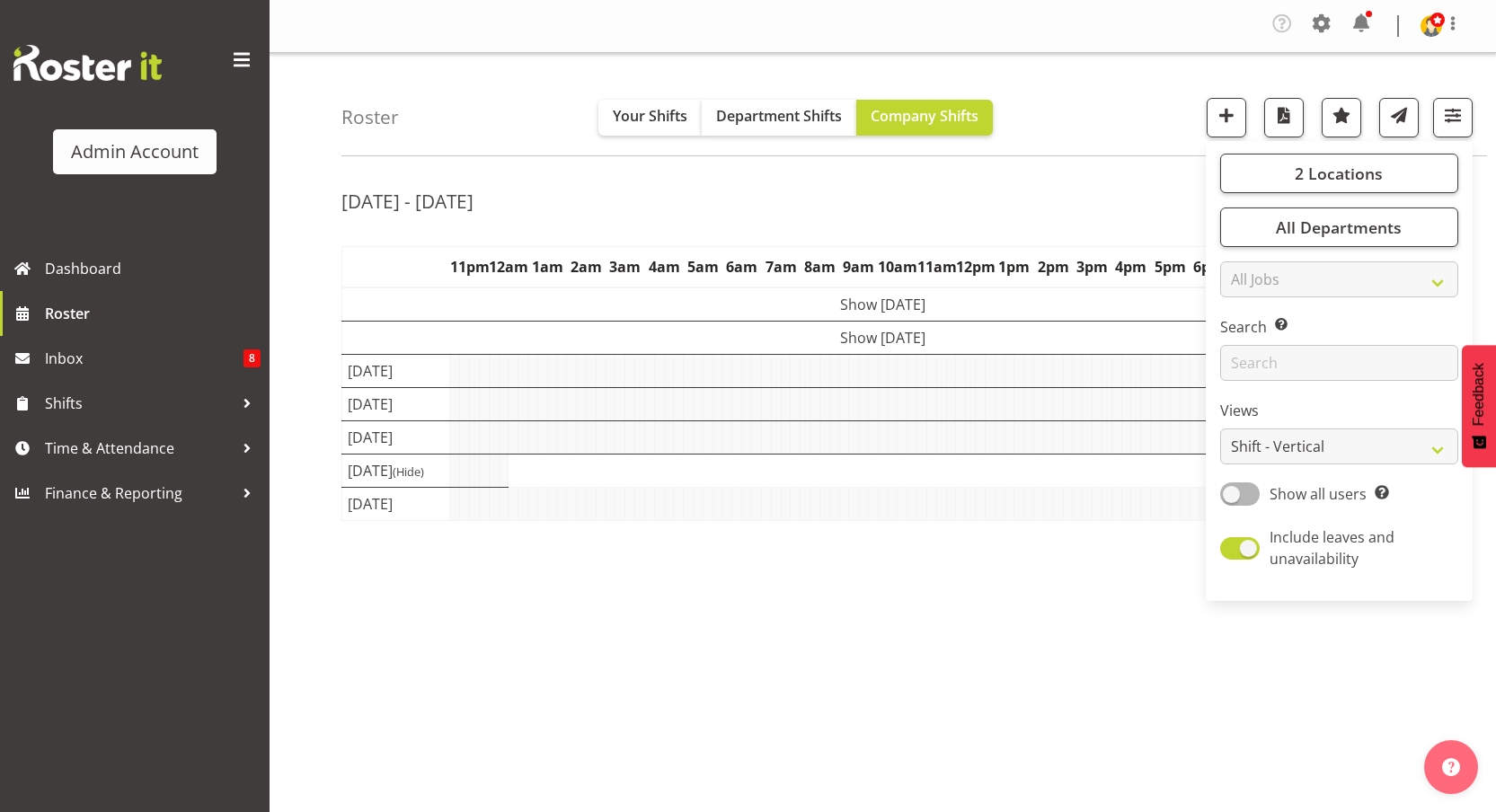
click at [991, 365] on td at bounding box center [989, 372] width 10 height 33
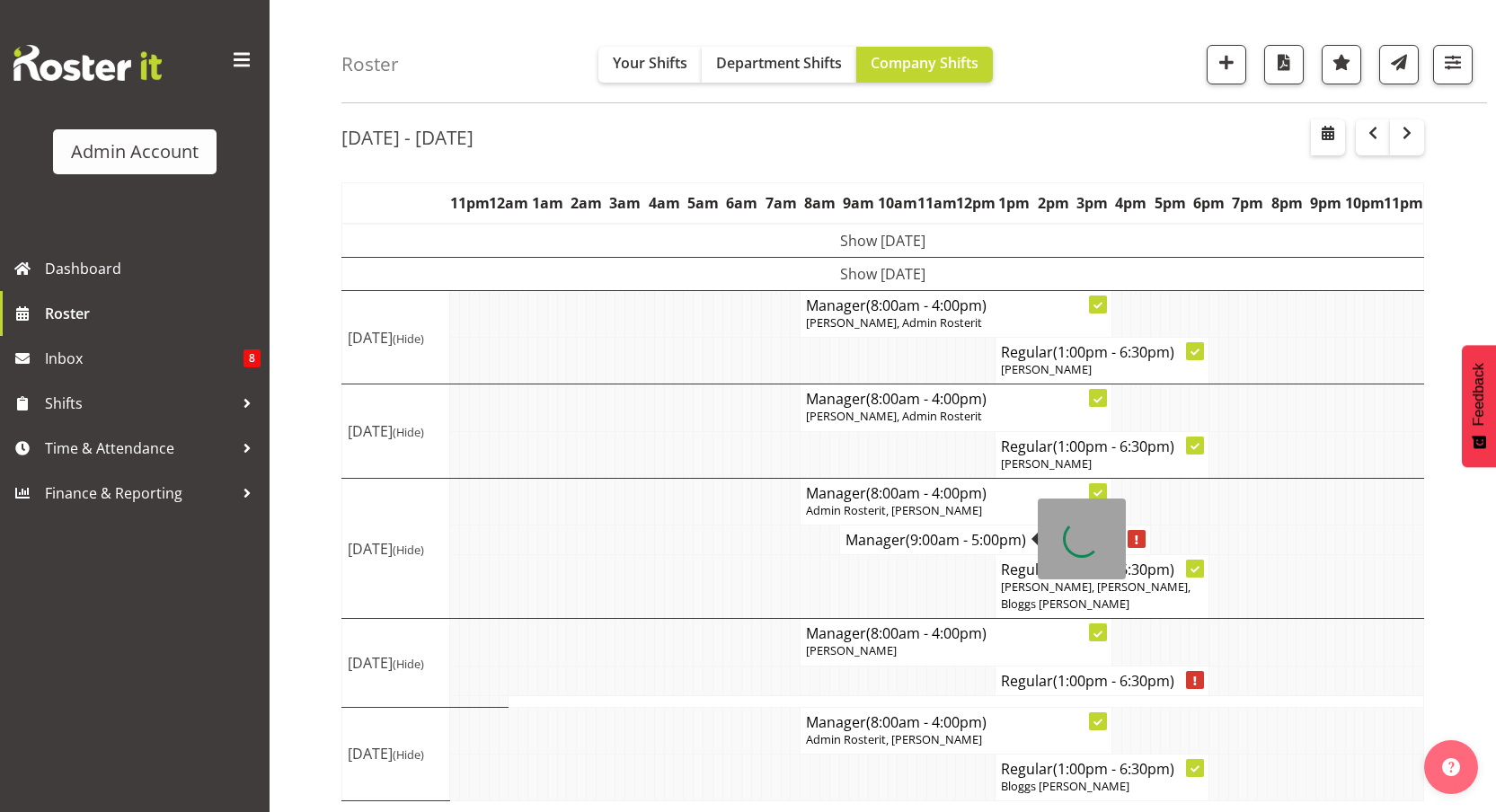
scroll to position [77, 0]
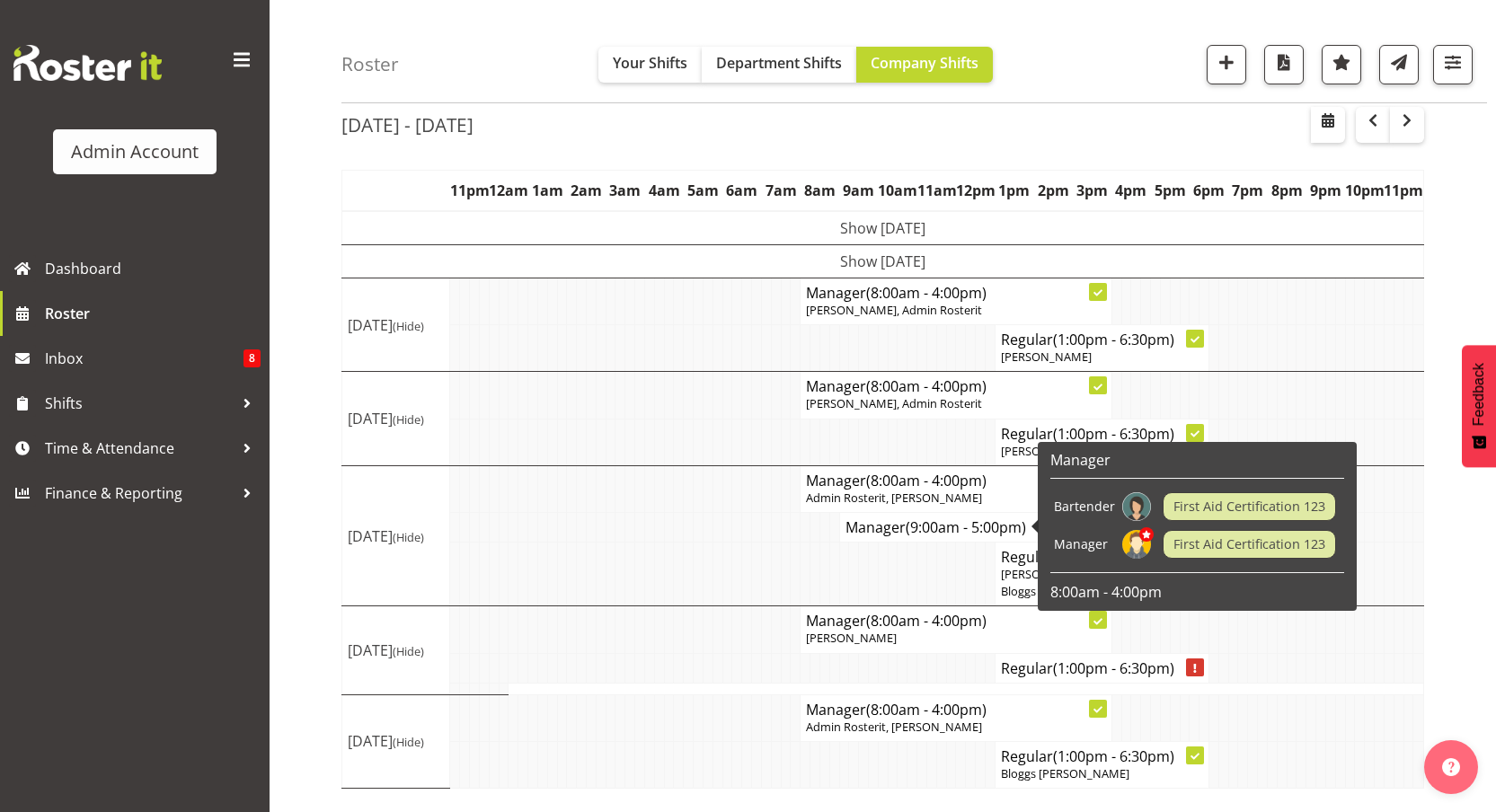
click at [395, 647] on span "(Hide)" at bounding box center [408, 651] width 31 height 17
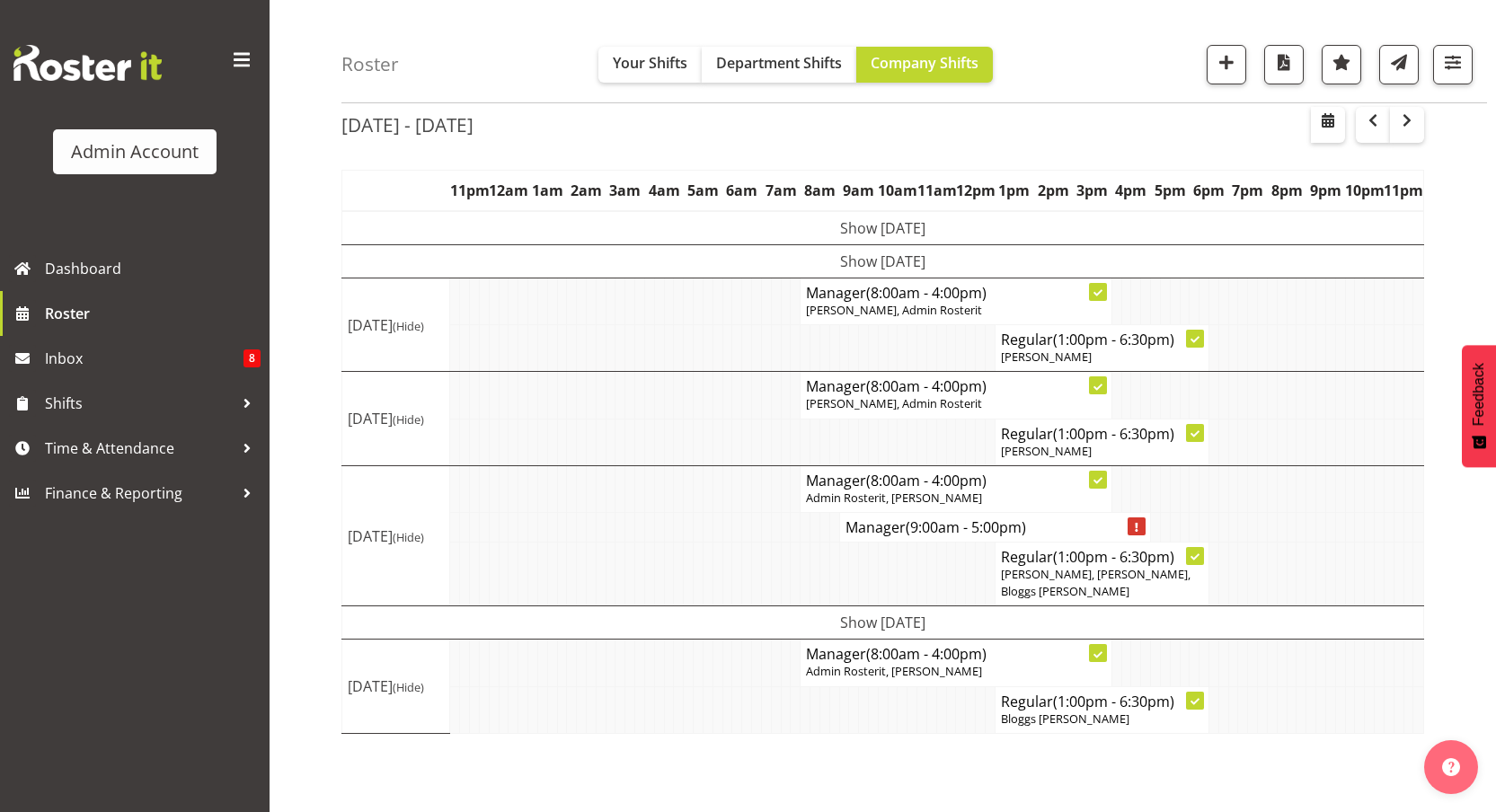
click at [395, 647] on td "[DATE] (Hide)" at bounding box center [396, 686] width 108 height 93
click at [404, 608] on td "Show [DATE]" at bounding box center [883, 623] width 1082 height 33
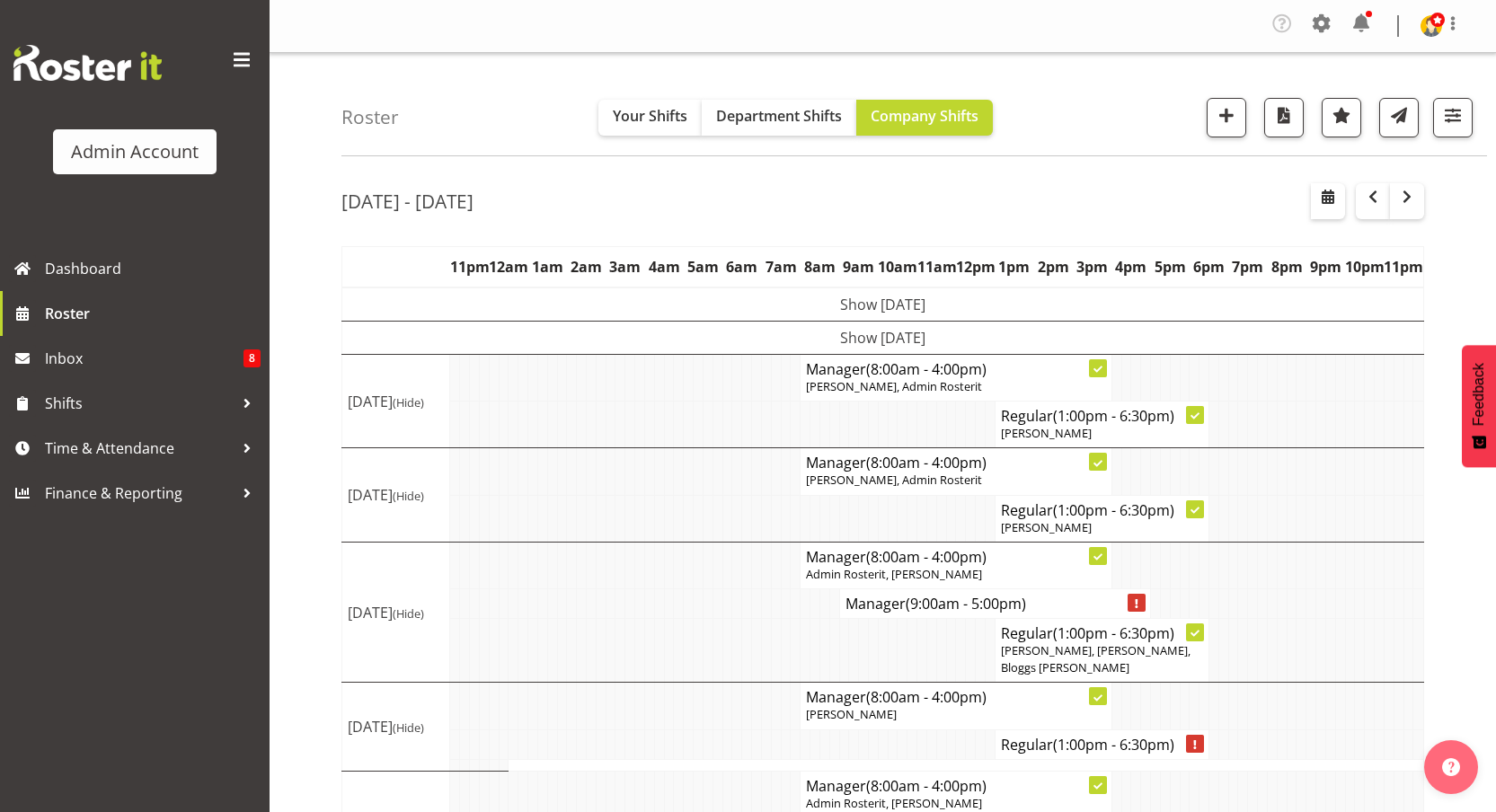
scroll to position [22, 0]
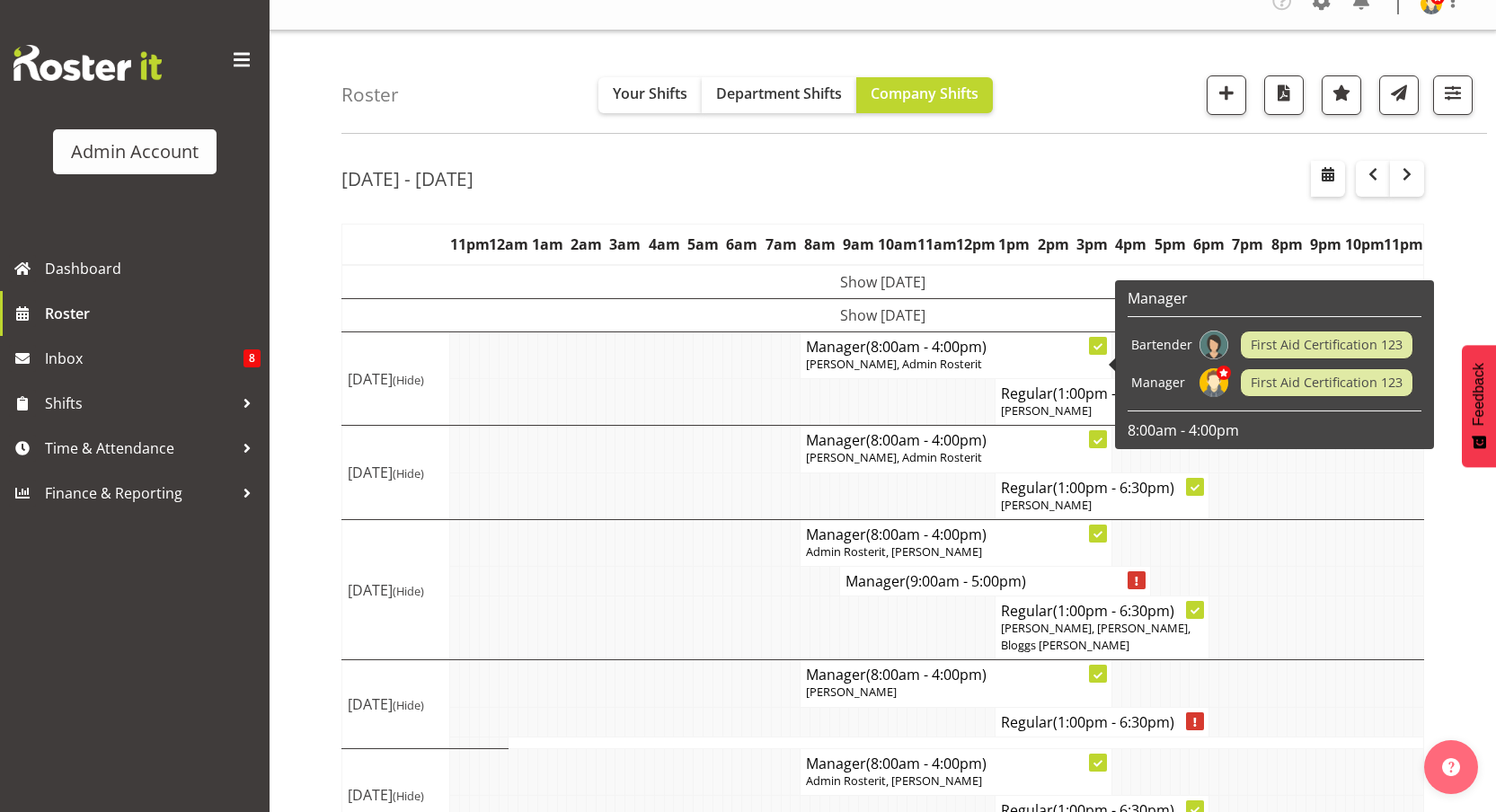
click at [882, 320] on td "Show [DATE]" at bounding box center [883, 316] width 1082 height 33
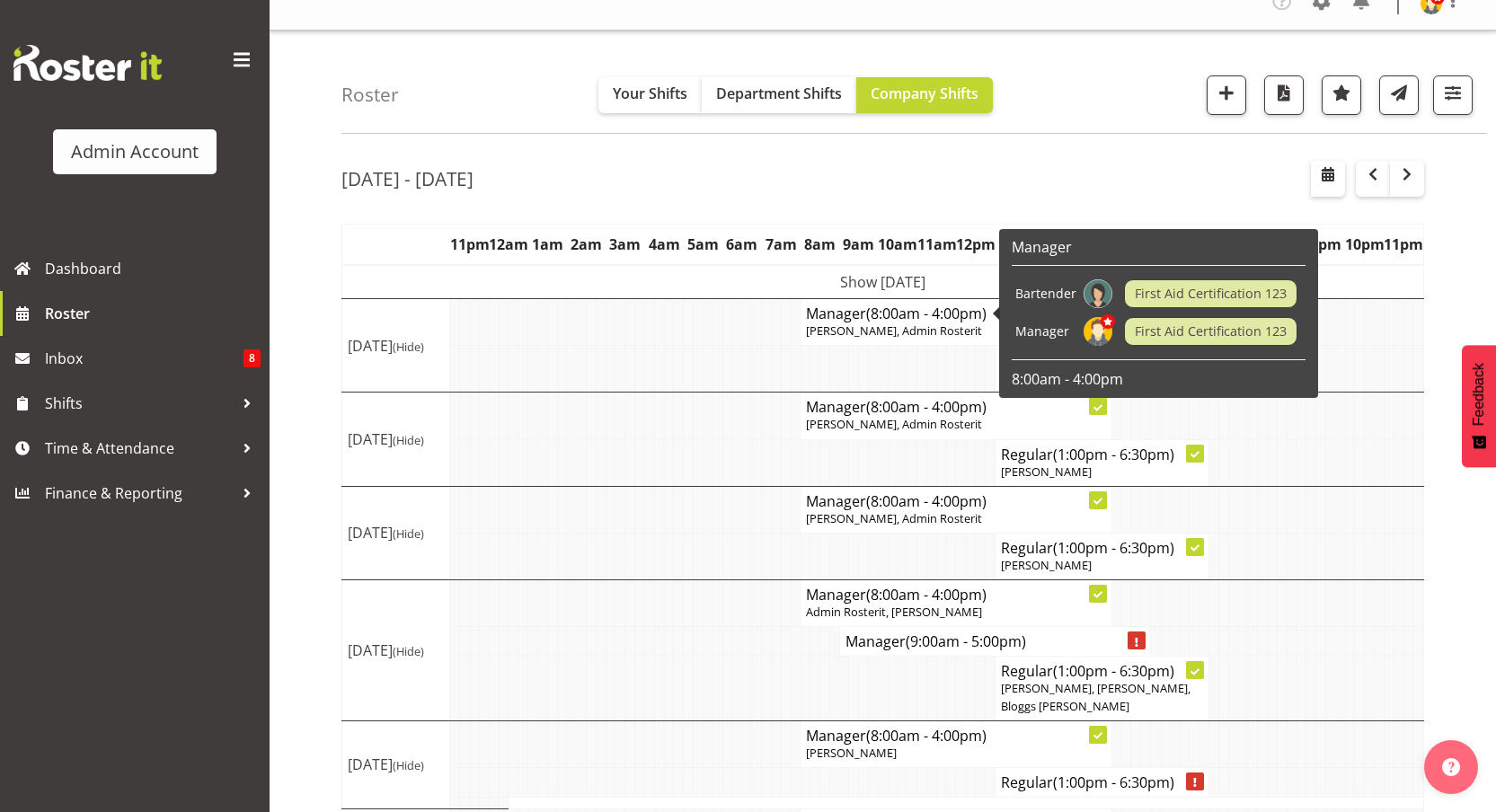
click at [976, 283] on td "Show [DATE]" at bounding box center [883, 281] width 1082 height 34
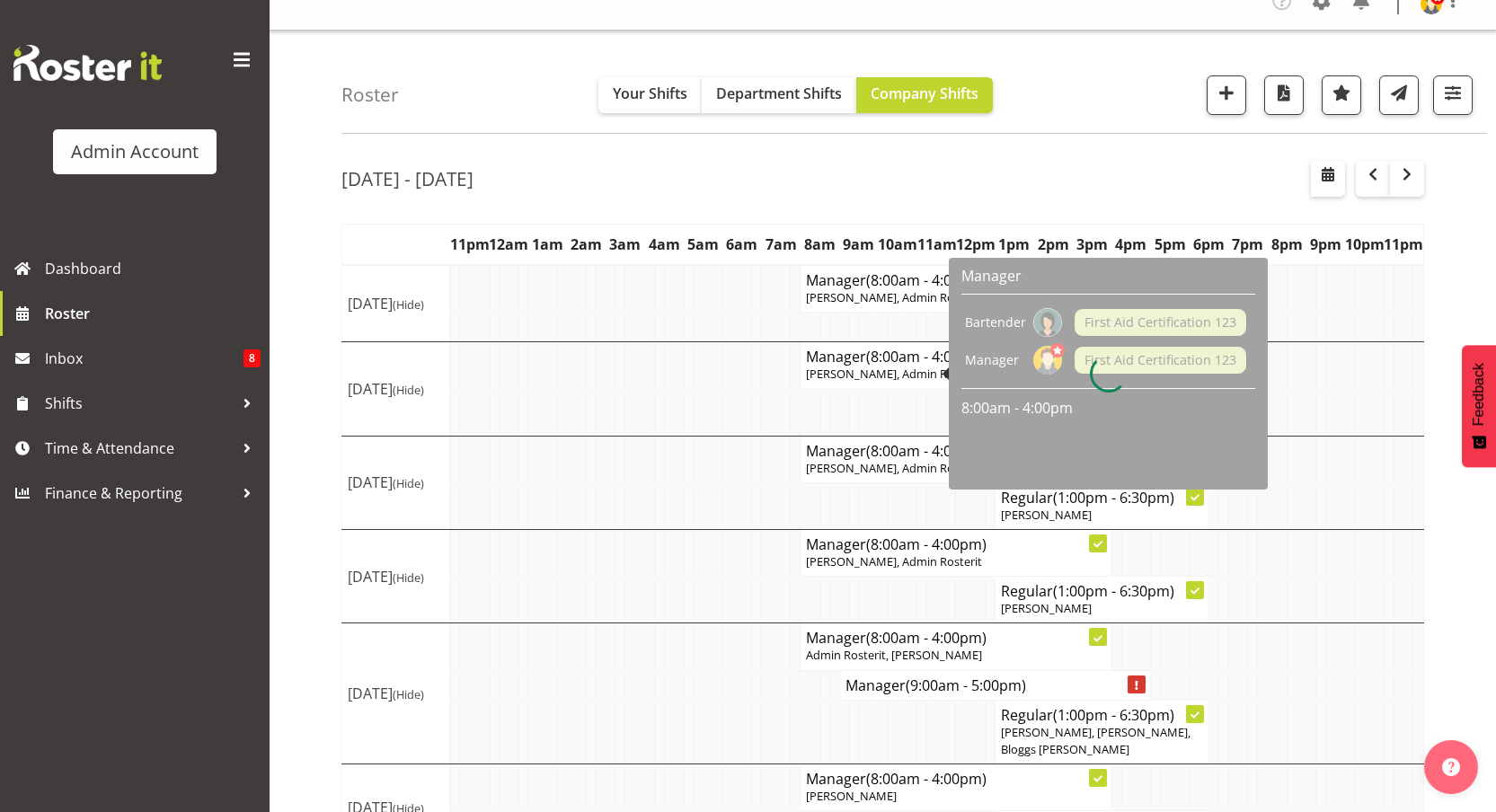
scroll to position [153, 0]
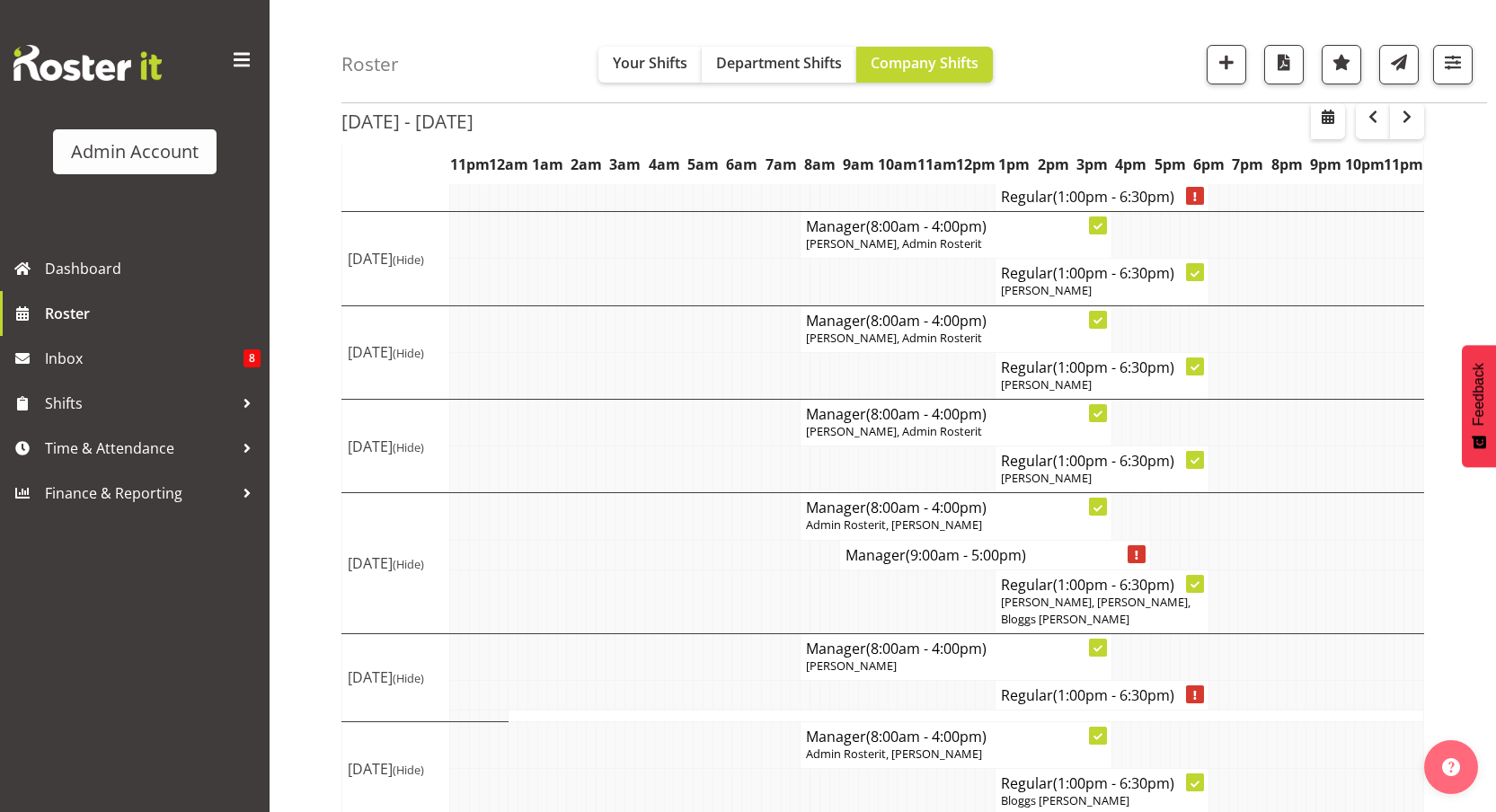
click at [403, 674] on span "(Hide)" at bounding box center [408, 678] width 31 height 17
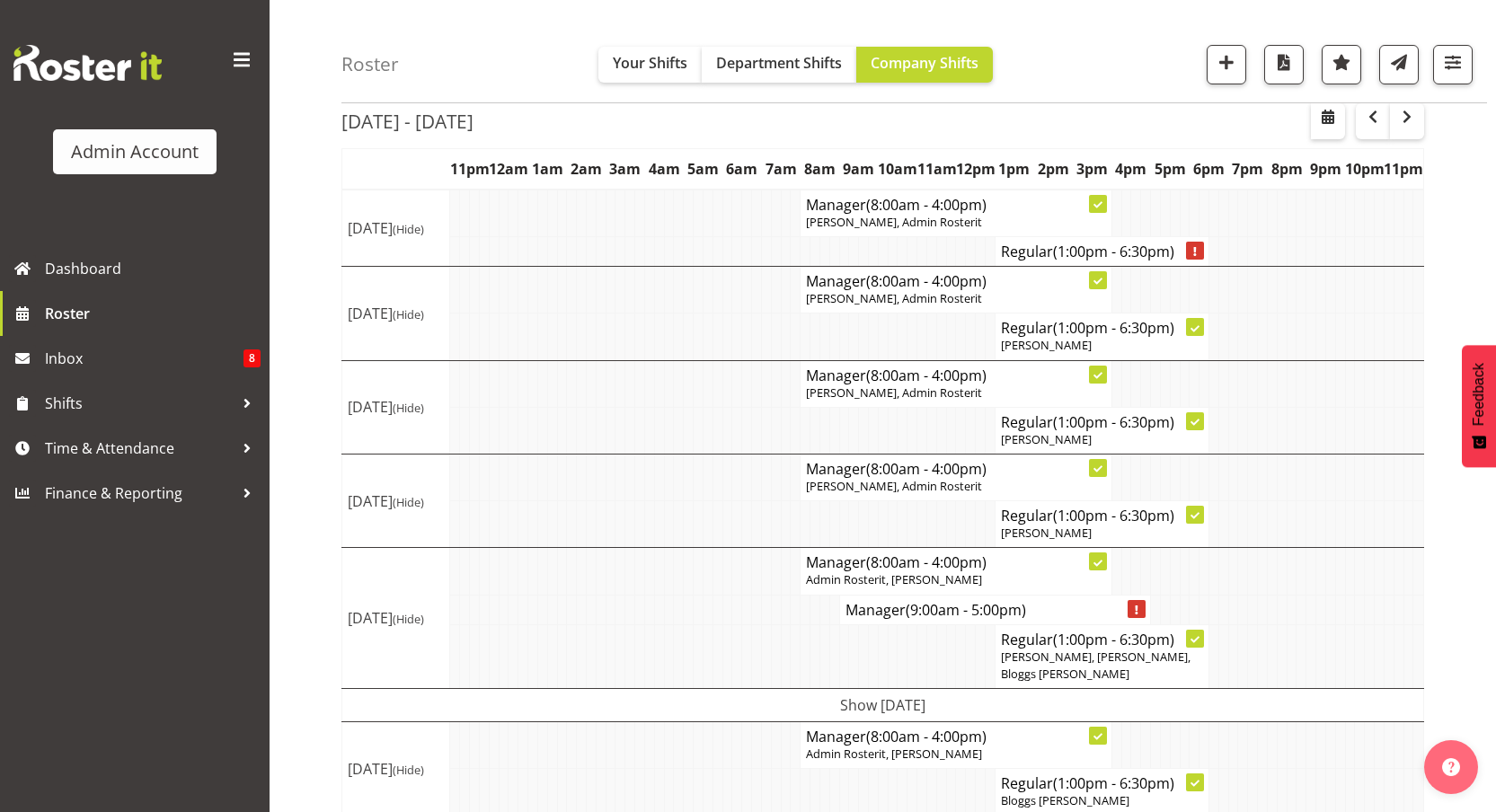
click at [425, 688] on td "Show [DATE]" at bounding box center [883, 705] width 1082 height 33
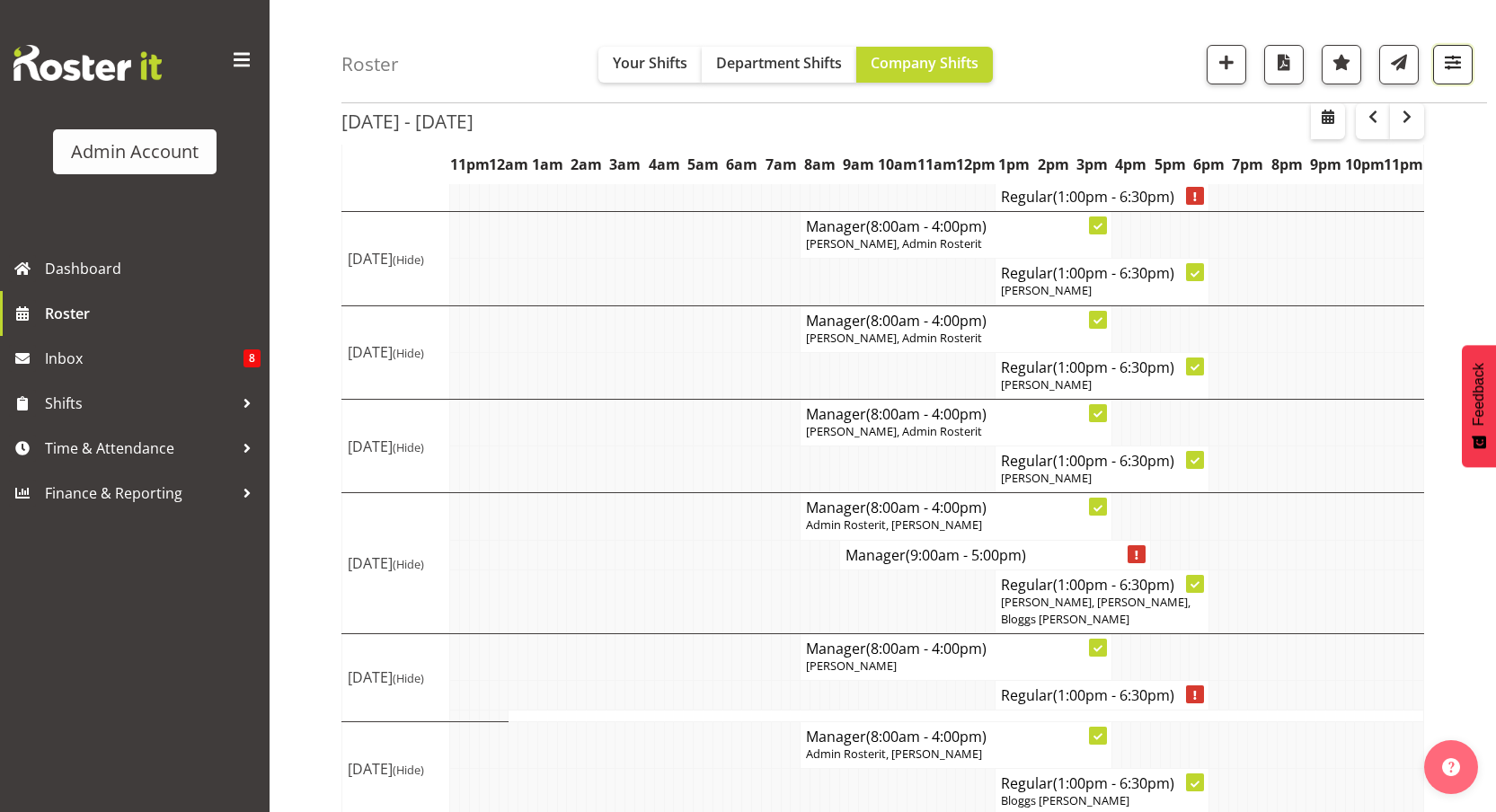
click at [1463, 59] on span "button" at bounding box center [1453, 62] width 23 height 23
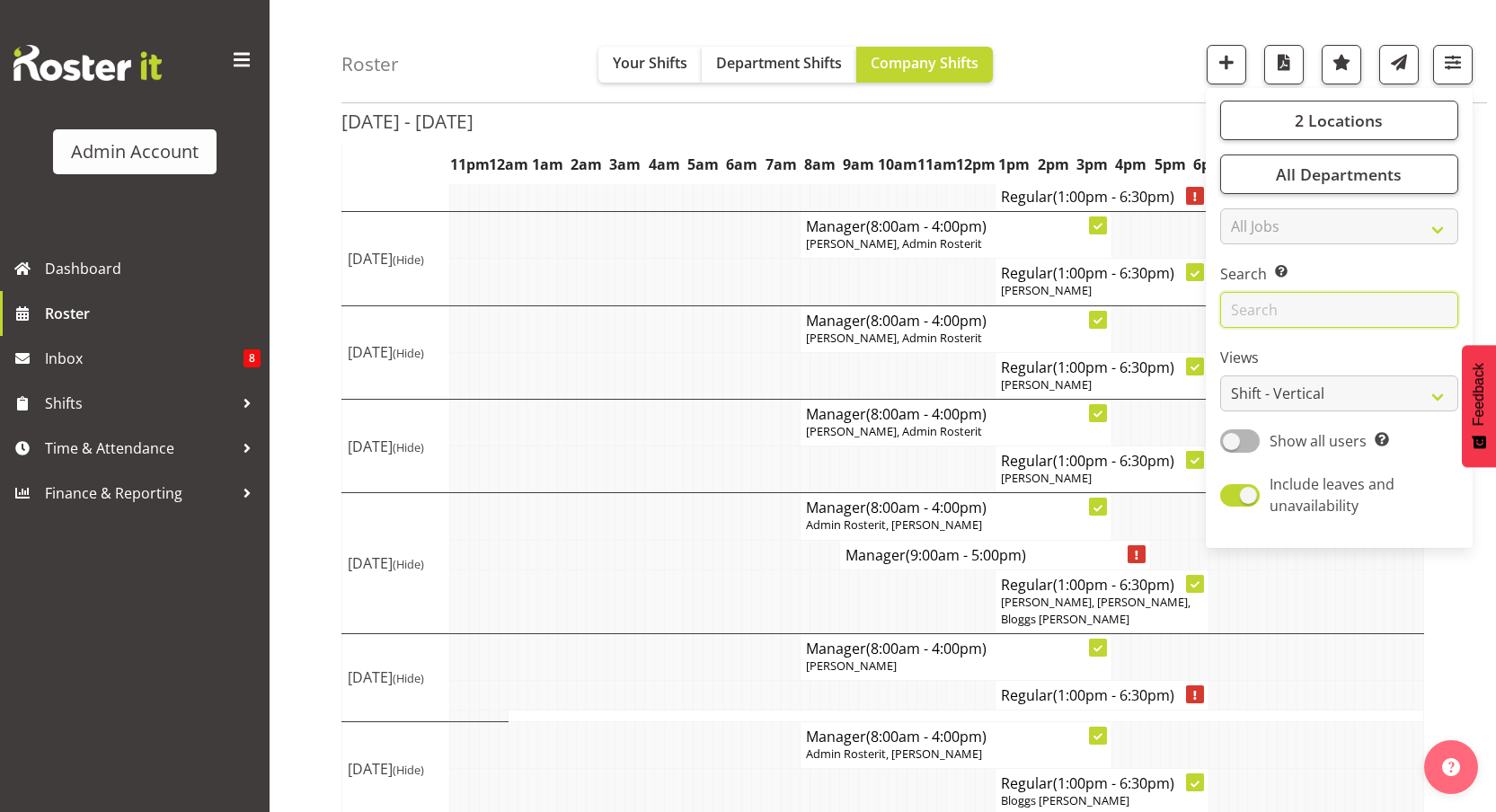
click at [1314, 323] on input "text" at bounding box center [1339, 309] width 238 height 36
click at [1297, 396] on select "Staff Role Shift - Horizontal Shift - Vertical Staff - Location" at bounding box center [1339, 393] width 238 height 36
click at [1132, 71] on div "Roster Your Shifts Department Shifts Company Shifts 2 Locations Clear [GEOGRAPH…" at bounding box center [914, 52] width 1145 height 103
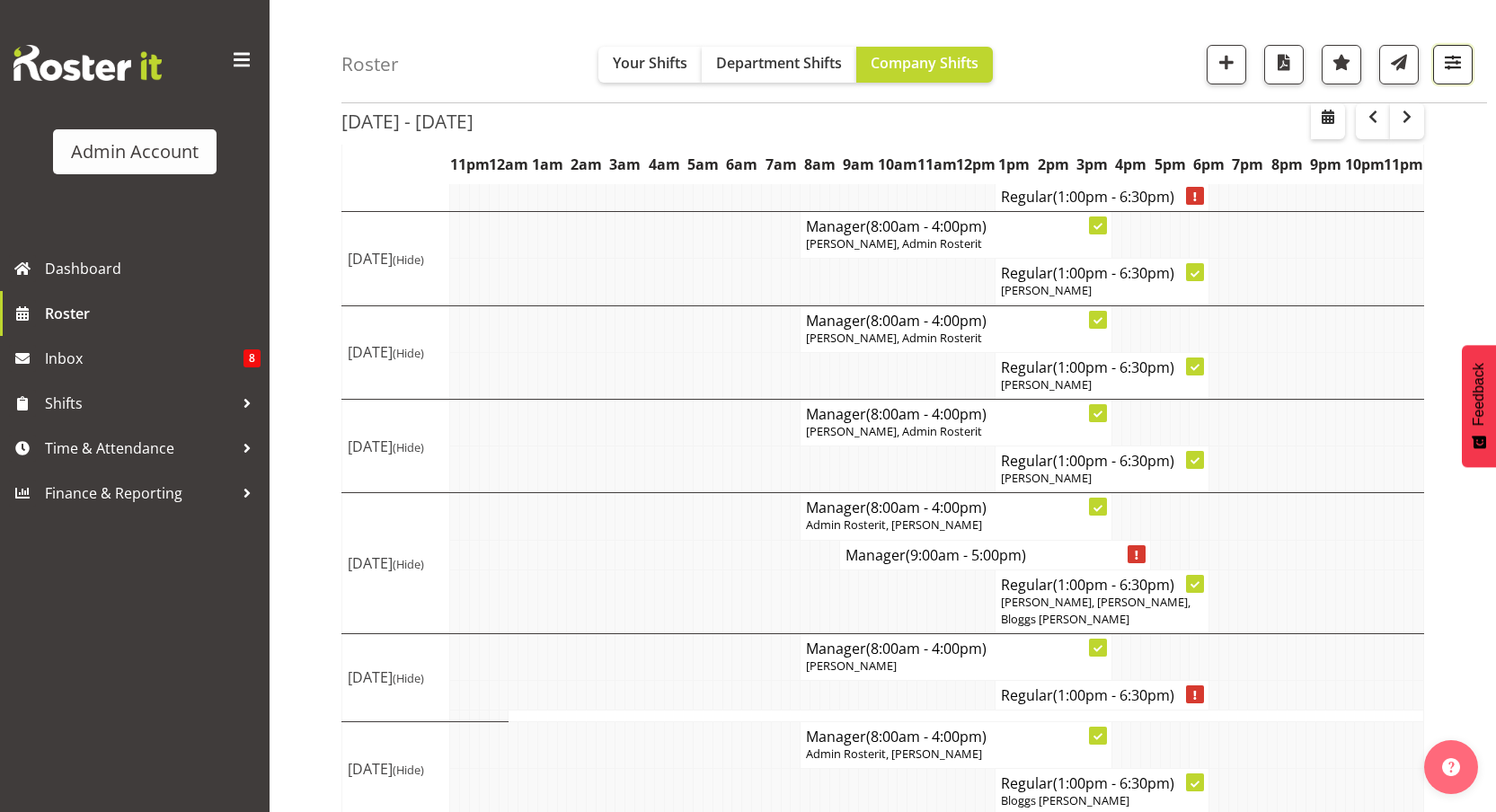
click at [1455, 64] on span "button" at bounding box center [1453, 62] width 23 height 23
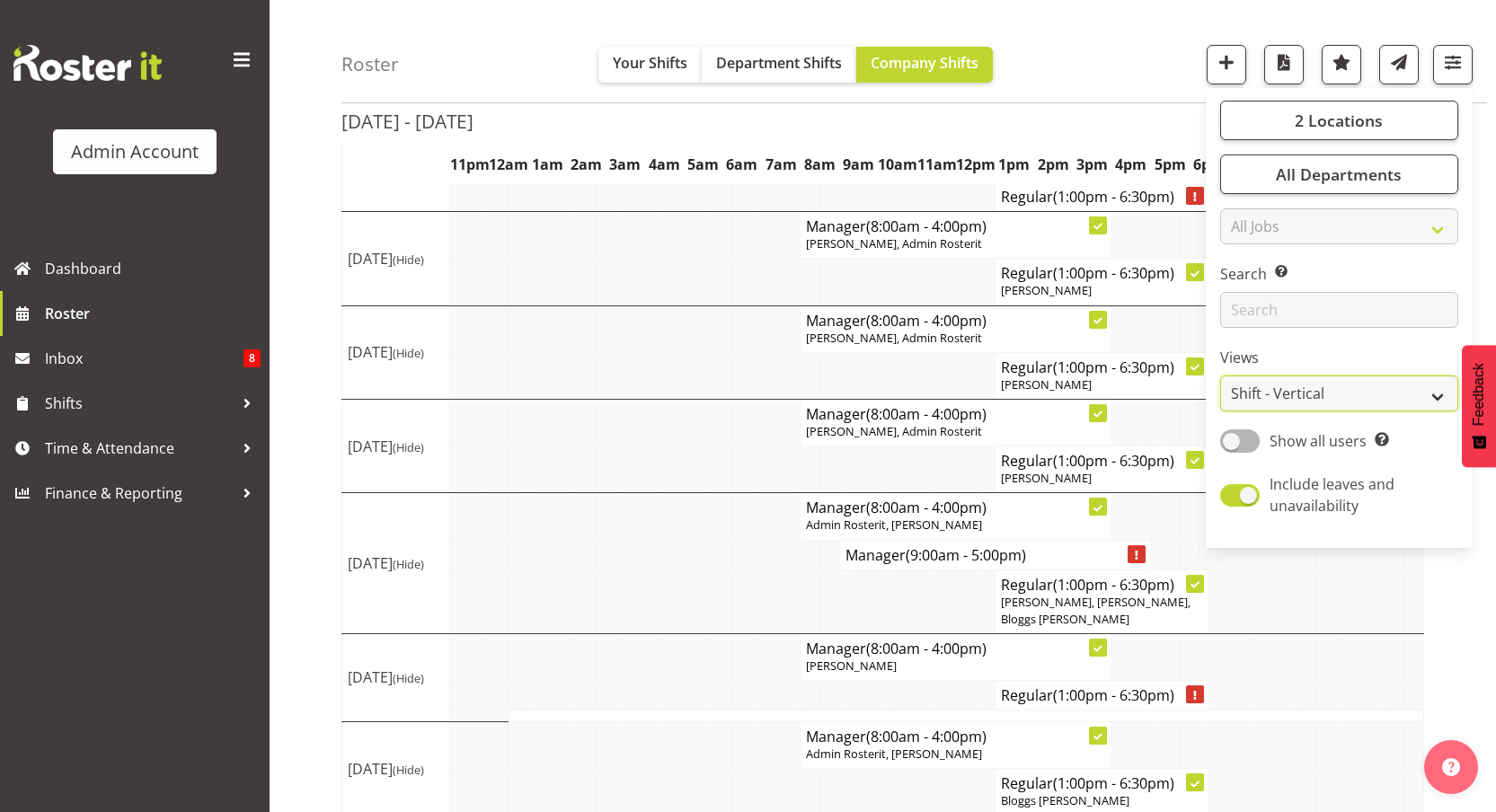
click at [1280, 392] on select "Staff Role Shift - Horizontal Shift - Vertical Staff - Location" at bounding box center [1339, 393] width 238 height 36
select select "staff"
click at [1221, 376] on select "Staff Role Shift - Horizontal Shift - Vertical Staff - Location" at bounding box center [1339, 393] width 238 height 36
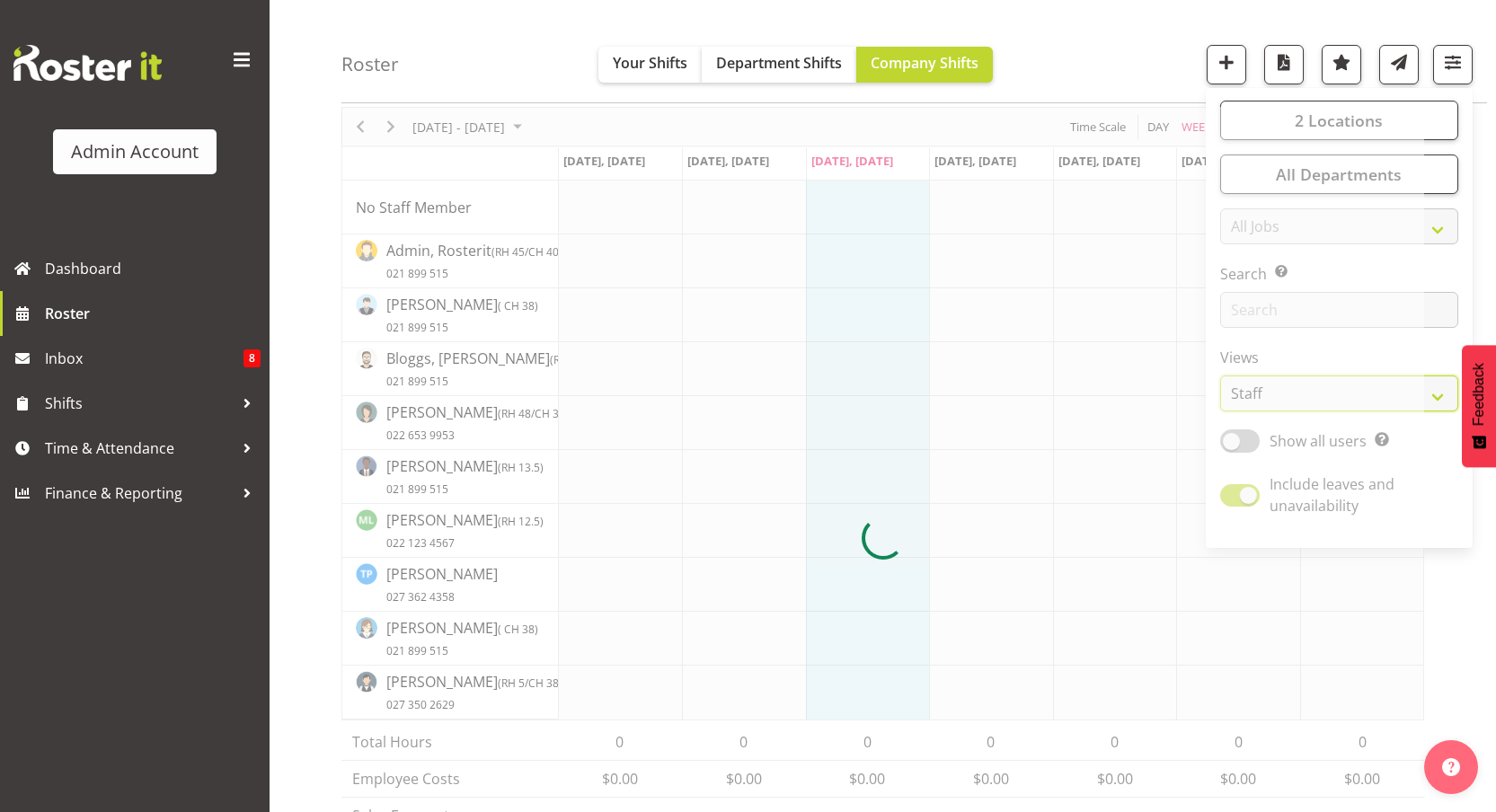
scroll to position [153, 0]
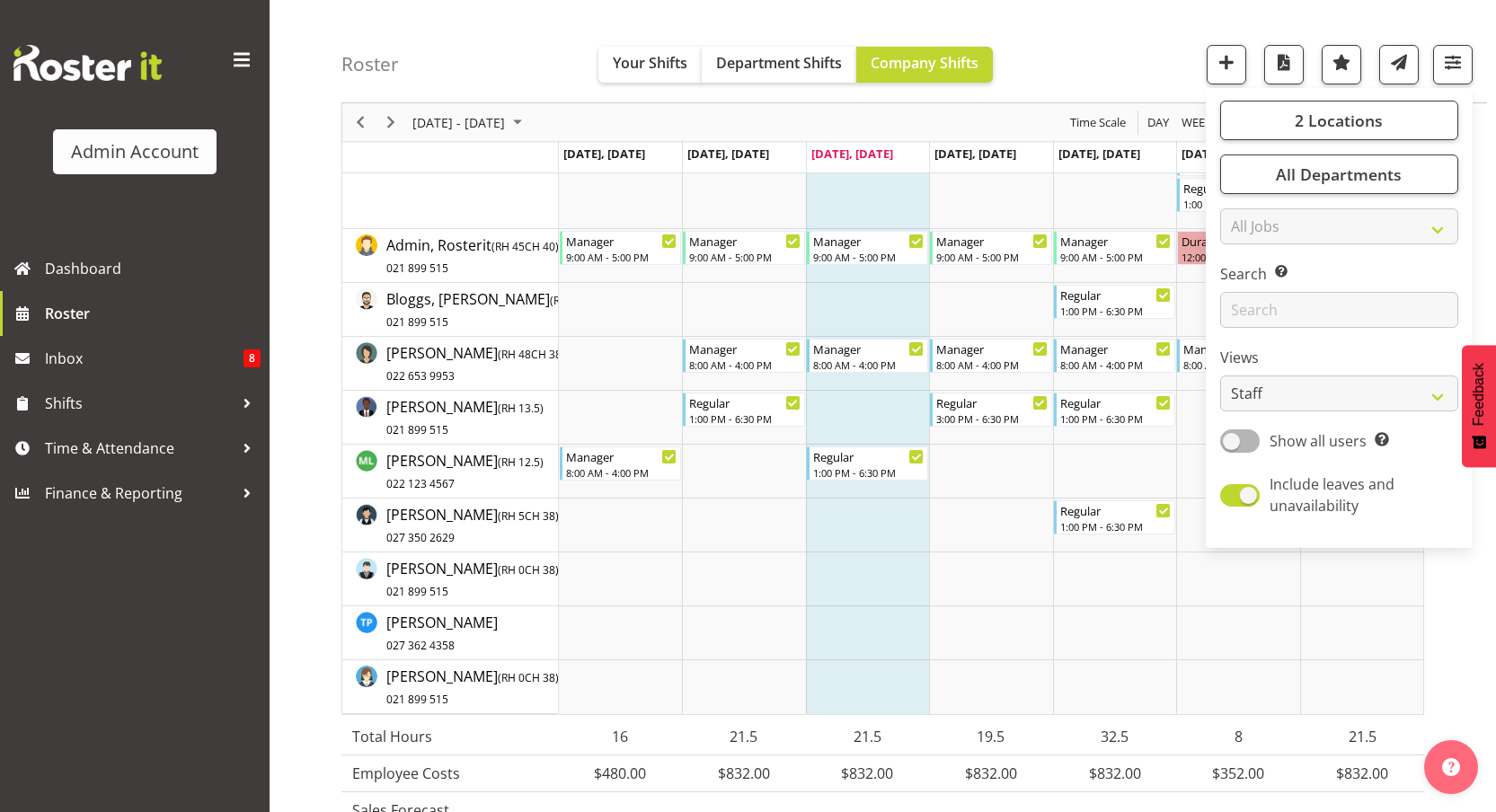
click at [1099, 71] on div "Roster Your Shifts Department Shifts Company Shifts 2 Locations Clear [GEOGRAPH…" at bounding box center [914, 52] width 1145 height 103
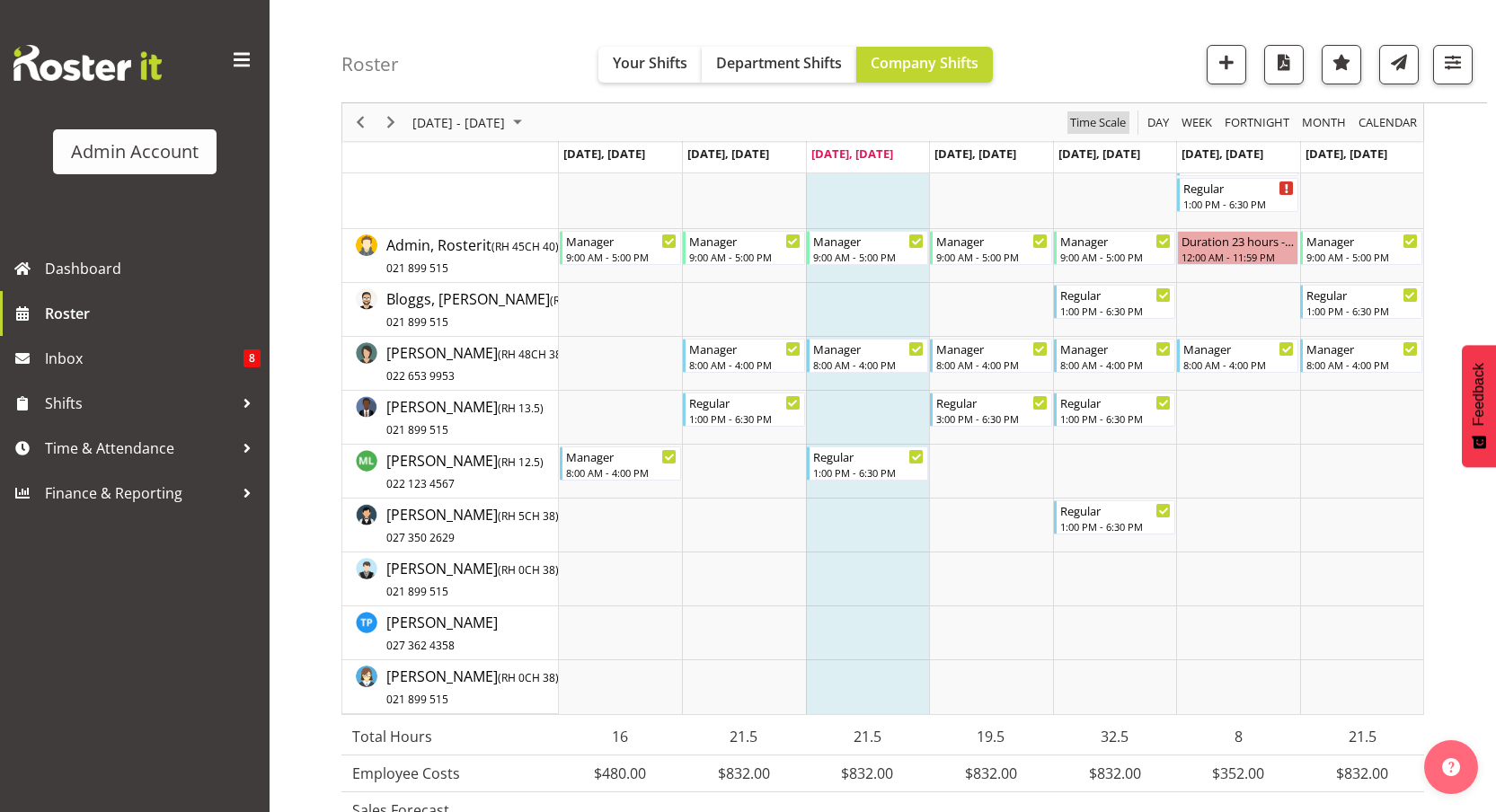
click at [1123, 127] on span "Time Scale" at bounding box center [1098, 123] width 59 height 22
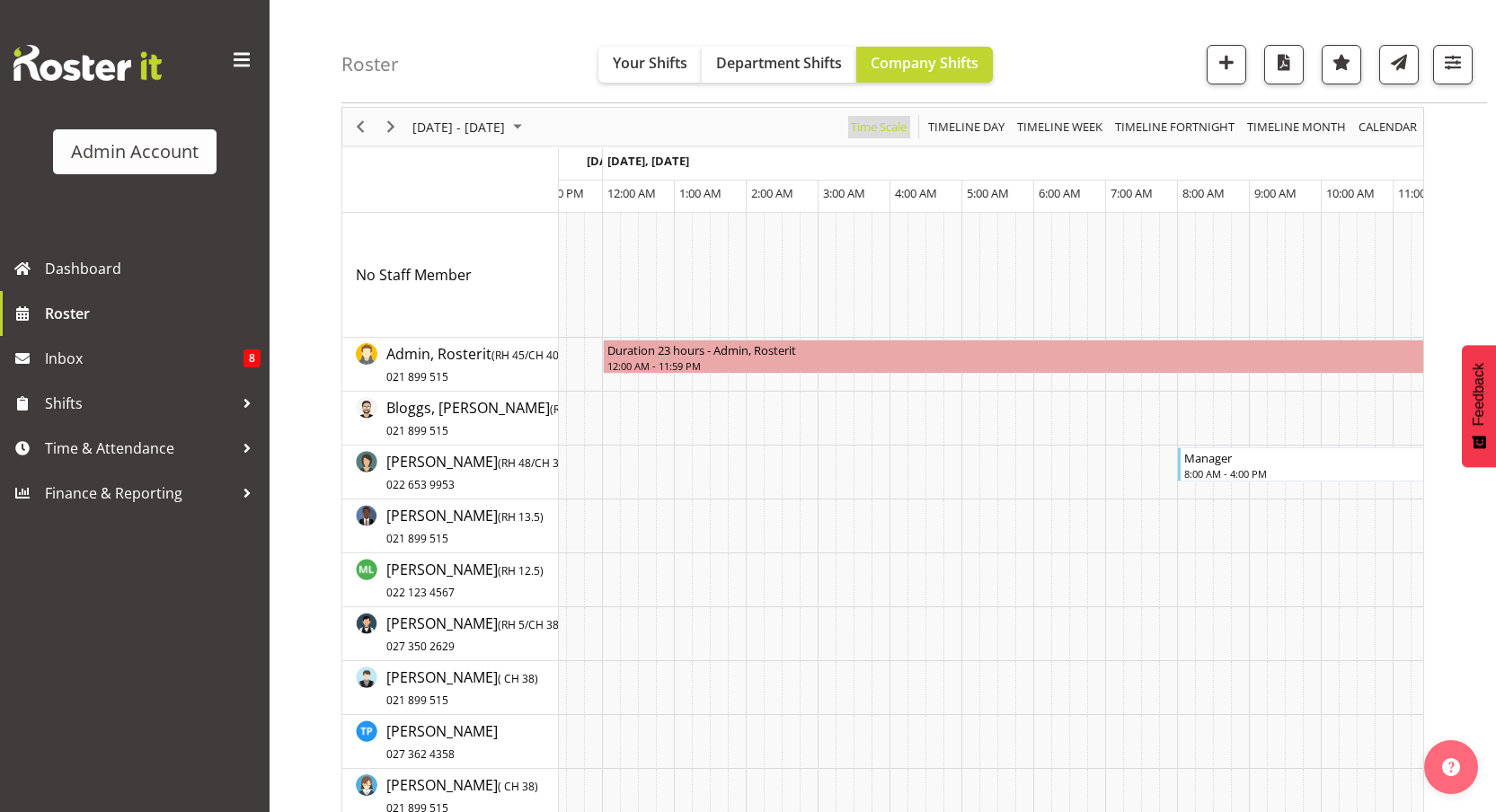
scroll to position [0, 8606]
click at [256, 54] on span at bounding box center [241, 60] width 29 height 29
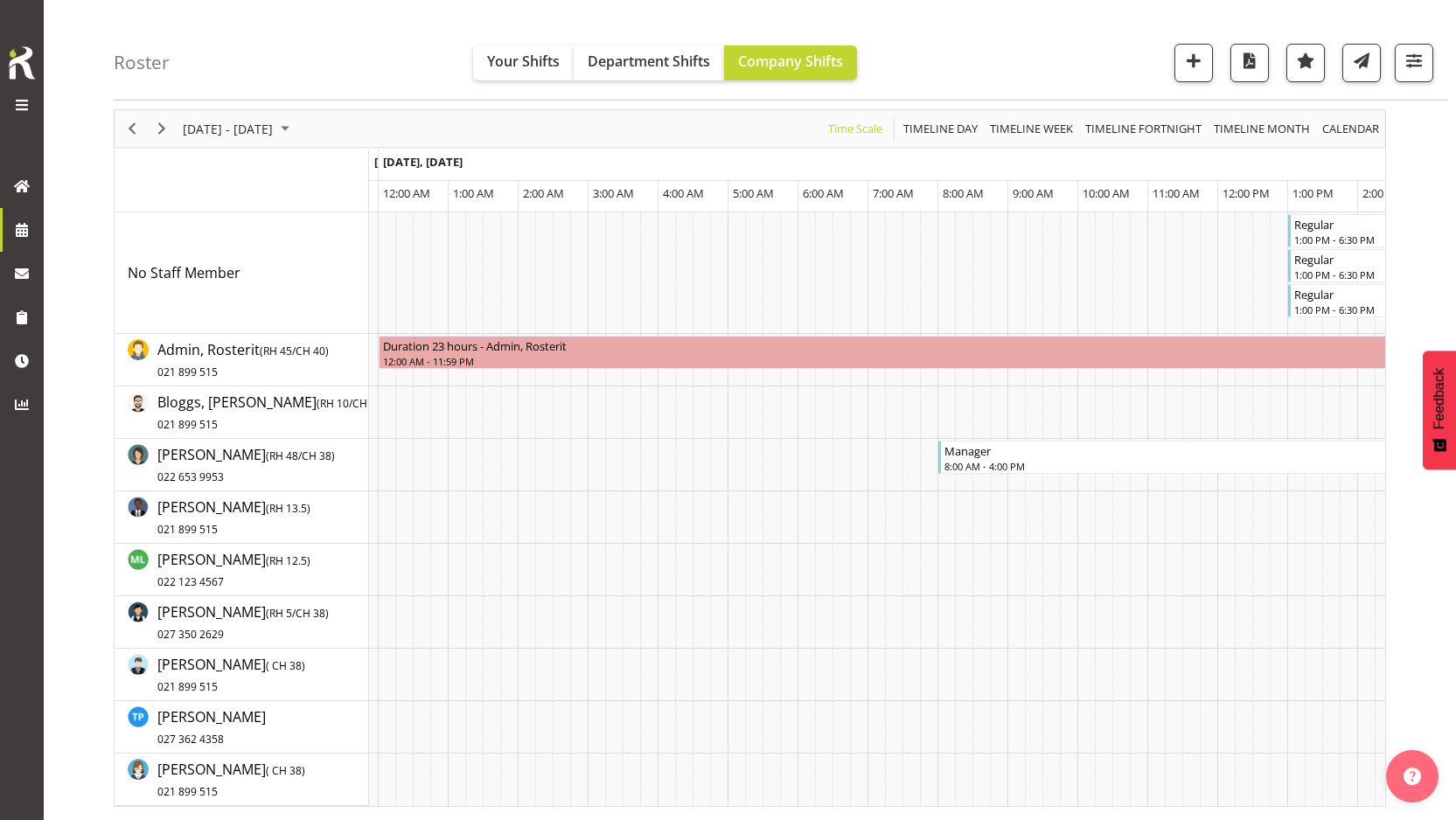
scroll to position [83, 0]
click at [1421, 66] on span "button" at bounding box center [1414, 60] width 22 height 22
